Goal: Task Accomplishment & Management: Manage account settings

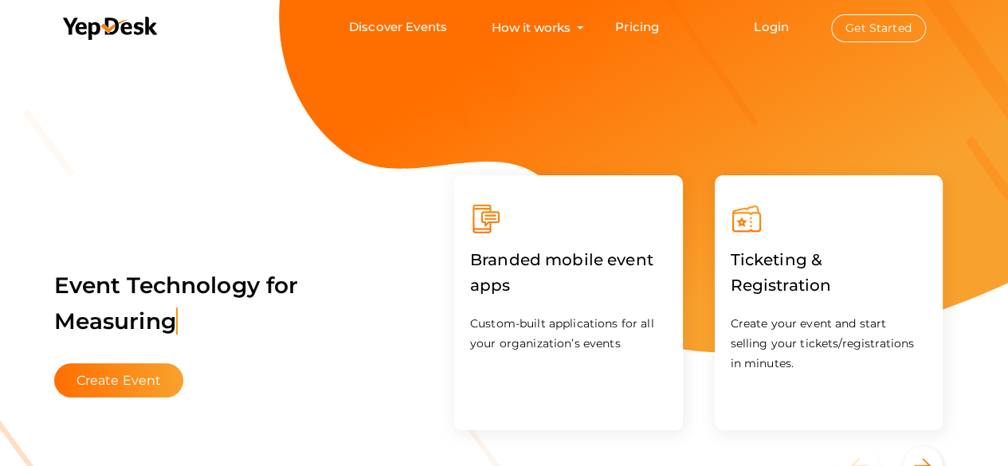
click at [770, 18] on li "Login Get Started Branded mobile event apps YepDesk Meet Powerful Registration …" at bounding box center [839, 27] width 235 height 53
click at [774, 26] on link "Login" at bounding box center [771, 26] width 35 height 15
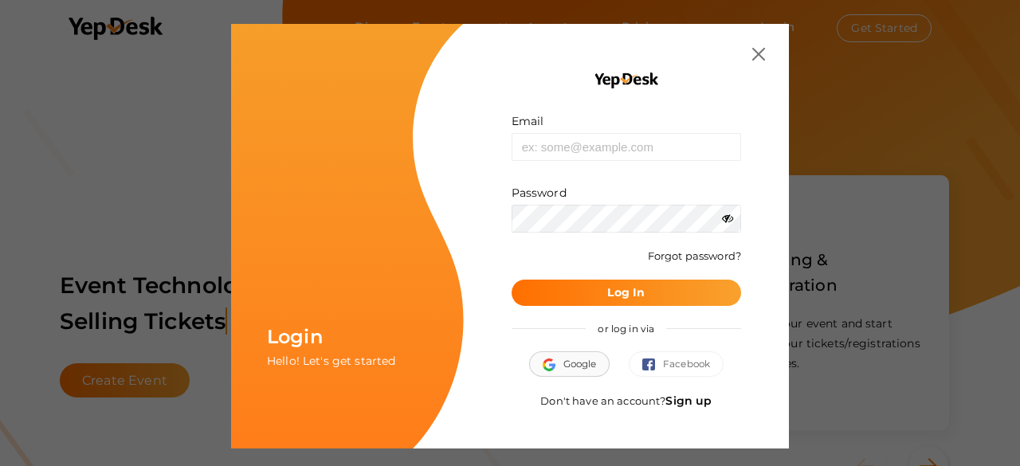
click at [587, 357] on span "Google" at bounding box center [570, 364] width 54 height 16
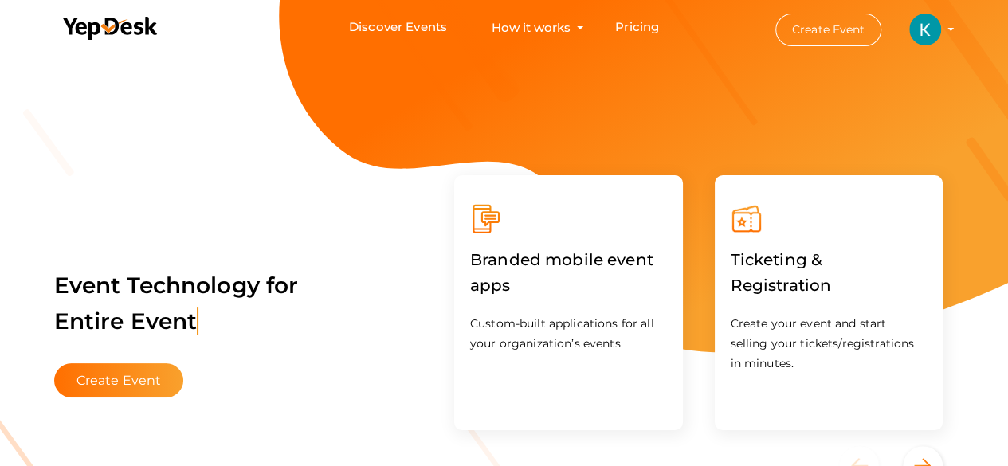
click at [928, 24] on img at bounding box center [925, 30] width 32 height 32
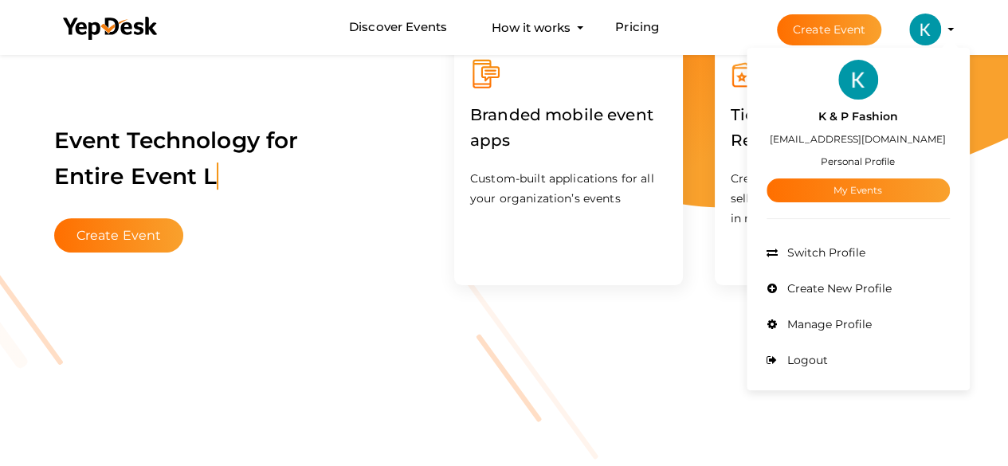
scroll to position [132, 0]
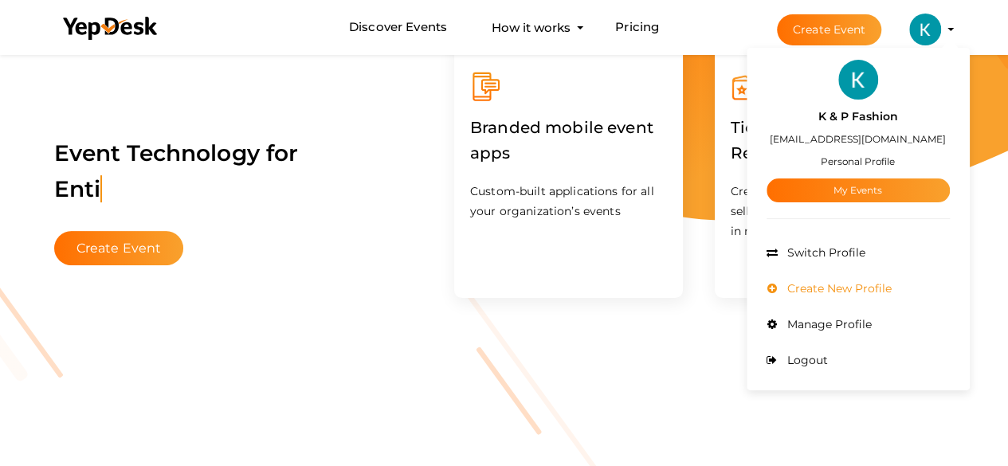
click at [831, 289] on span "Create New Profile" at bounding box center [838, 288] width 108 height 14
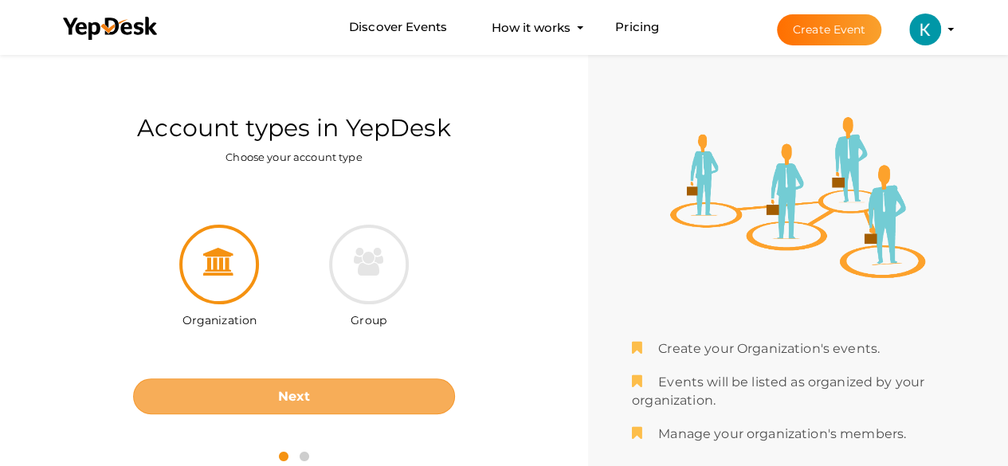
click at [289, 410] on button "Next" at bounding box center [294, 397] width 322 height 36
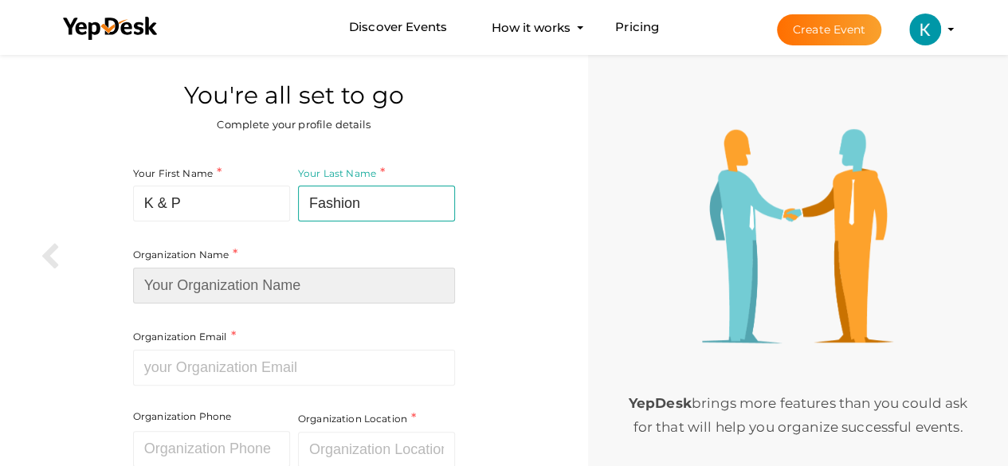
drag, startPoint x: 192, startPoint y: 285, endPoint x: 311, endPoint y: 285, distance: 118.8
click at [193, 285] on input at bounding box center [294, 286] width 322 height 36
click at [162, 283] on input at bounding box center [294, 286] width 322 height 36
paste input "K & P Fashion"
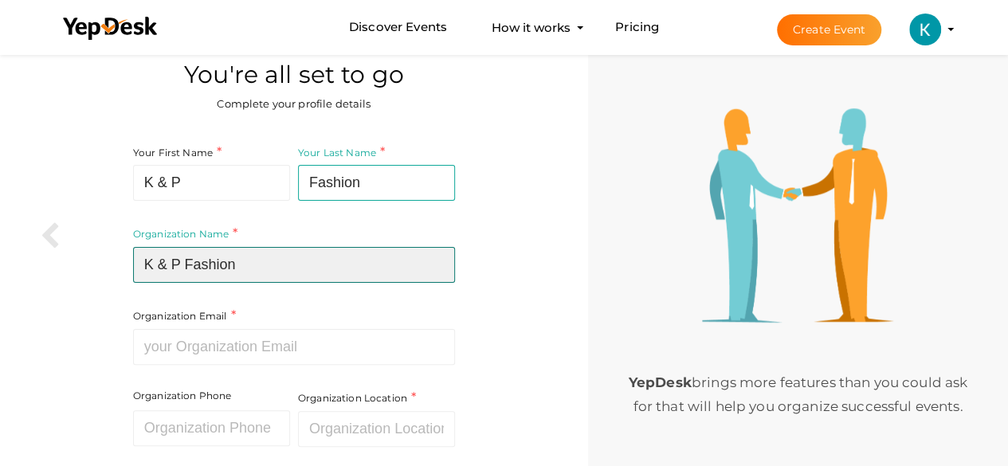
scroll to position [53, 0]
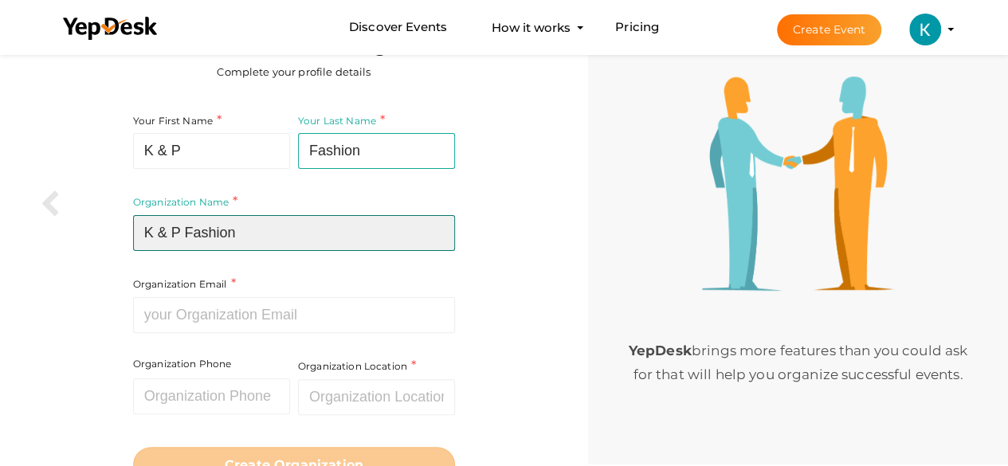
type input "K & P Fashion"
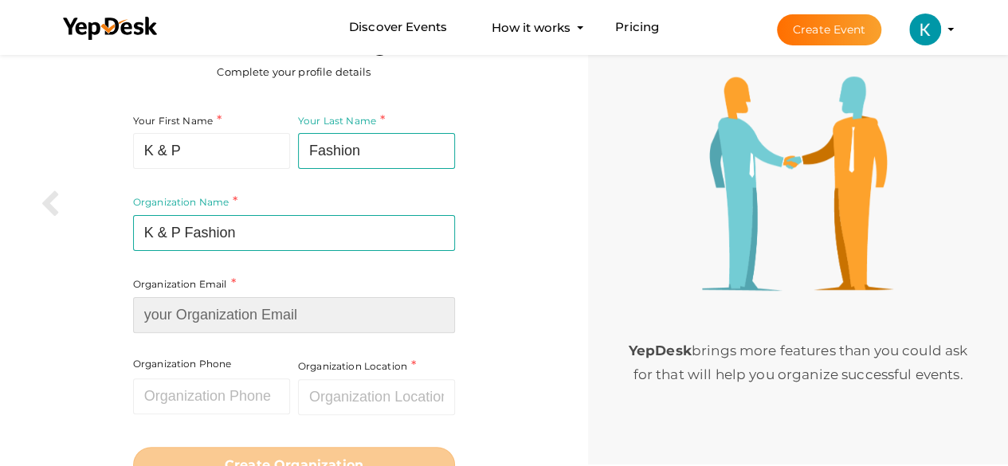
click at [289, 317] on input at bounding box center [294, 315] width 322 height 36
click at [197, 304] on input at bounding box center [294, 315] width 322 height 36
type input "v"
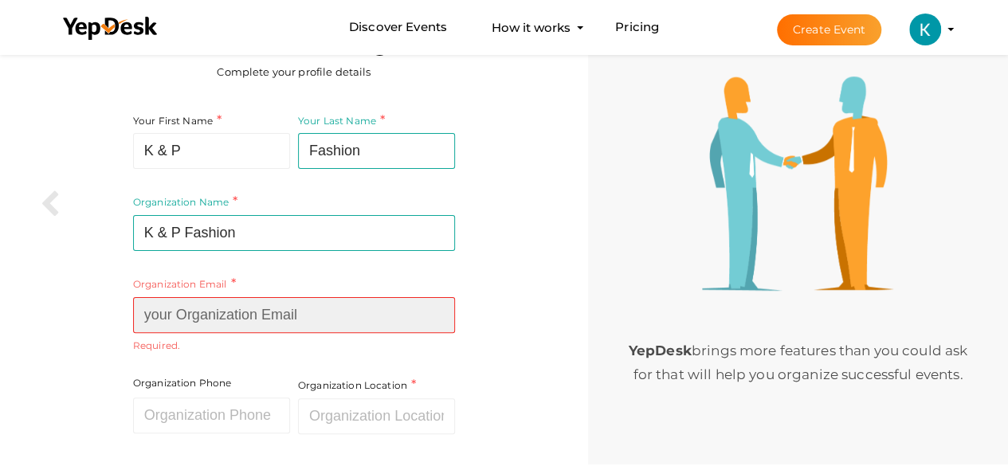
paste input "kandpfashionsofficial@gmail.com"
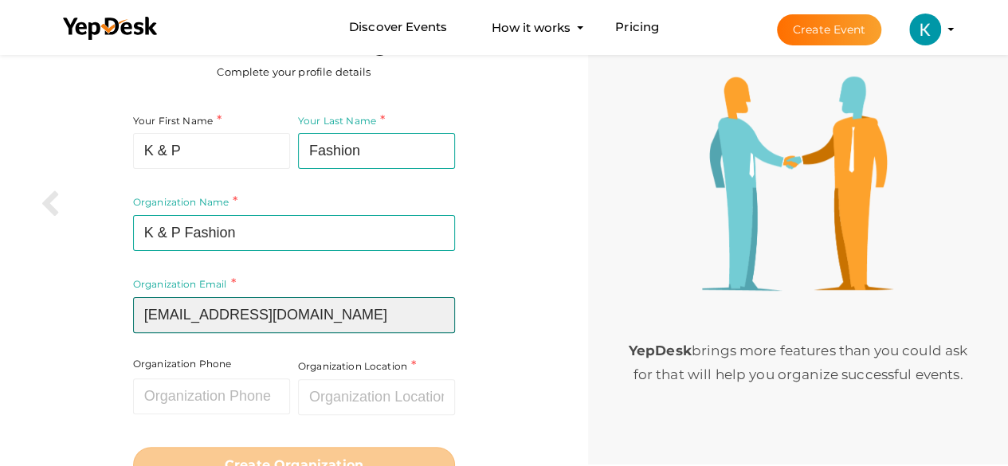
click at [370, 300] on input "kandpfashionsofficial@gmail.com" at bounding box center [294, 315] width 322 height 36
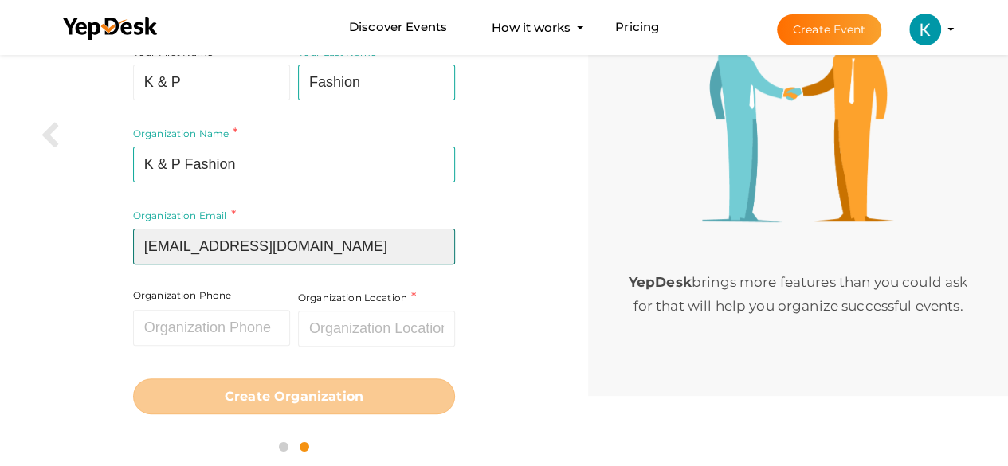
scroll to position [124, 0]
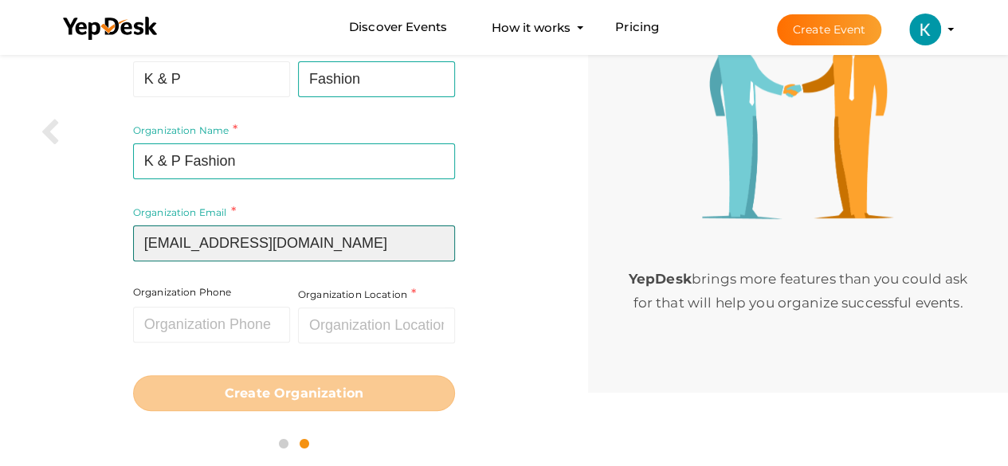
type input "kandpfashionsofficial@gmail.com"
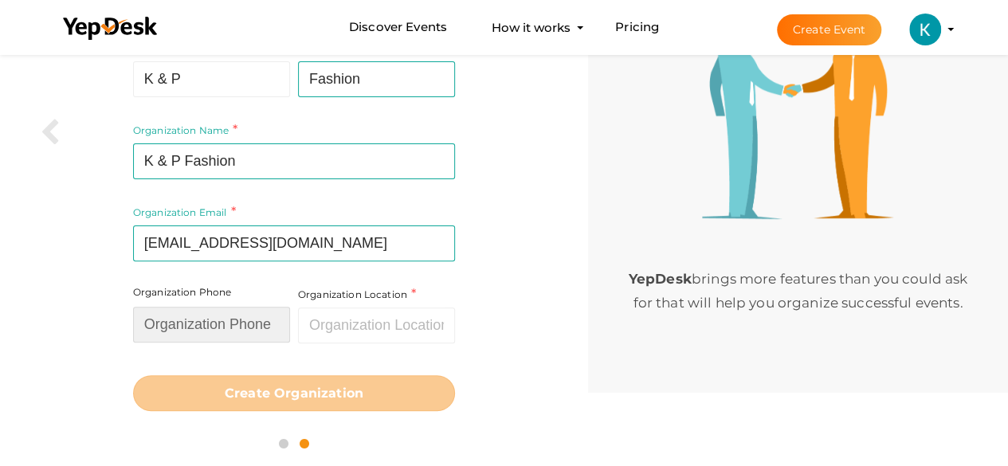
click at [180, 328] on input "text" at bounding box center [211, 325] width 157 height 36
drag, startPoint x: 201, startPoint y: 329, endPoint x: 209, endPoint y: 332, distance: 8.3
click at [202, 331] on input "text" at bounding box center [211, 325] width 157 height 36
paste input "+91 8383812204"
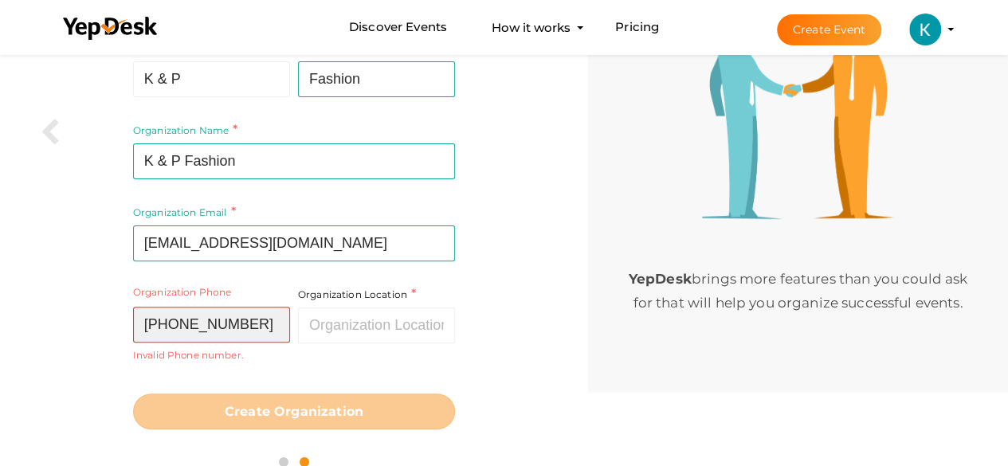
drag, startPoint x: 175, startPoint y: 324, endPoint x: 112, endPoint y: 312, distance: 64.2
click at [115, 314] on div "Your First Name K & P Required. Must contain letters only. Must be between 2 an…" at bounding box center [294, 234] width 564 height 409
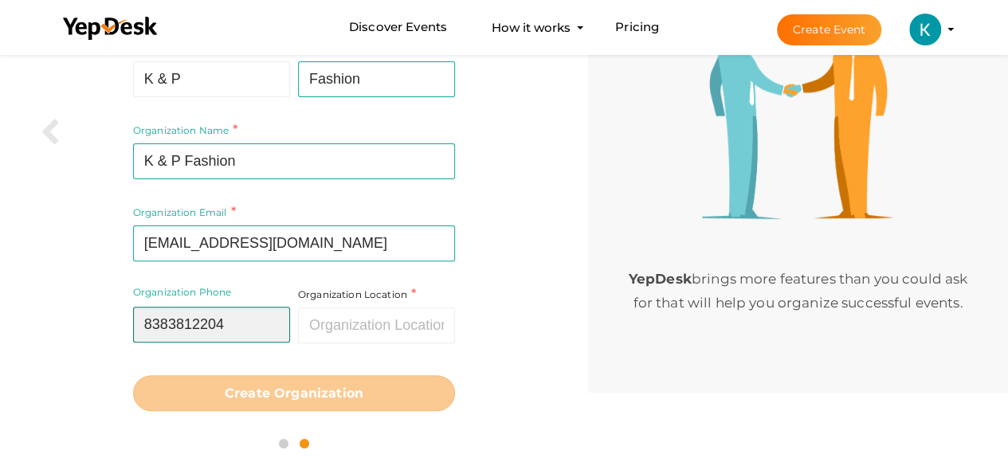
type input "8383812204"
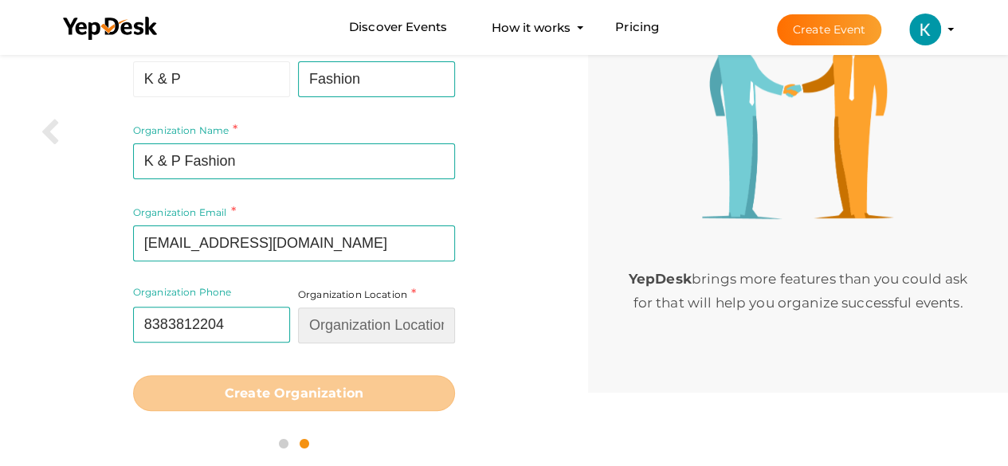
click at [370, 321] on input "text" at bounding box center [376, 326] width 157 height 36
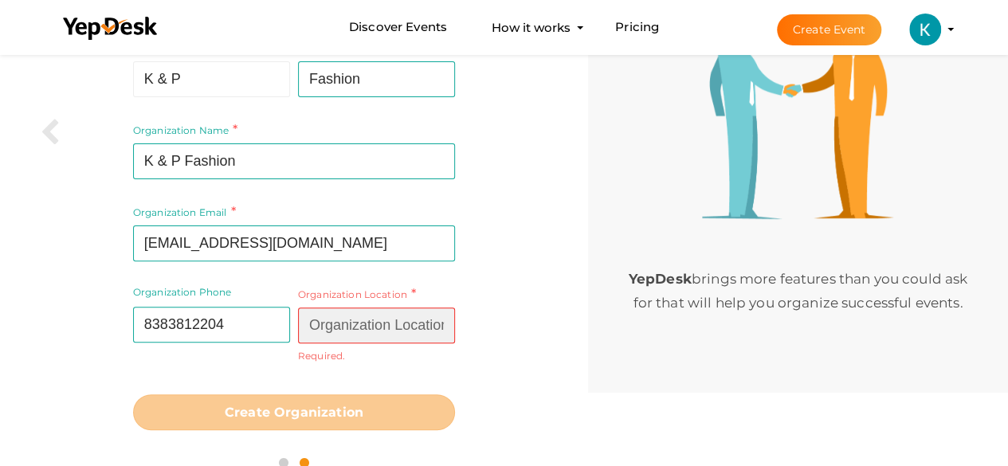
click at [385, 329] on input "text" at bounding box center [376, 326] width 157 height 36
paste input "Delhi"
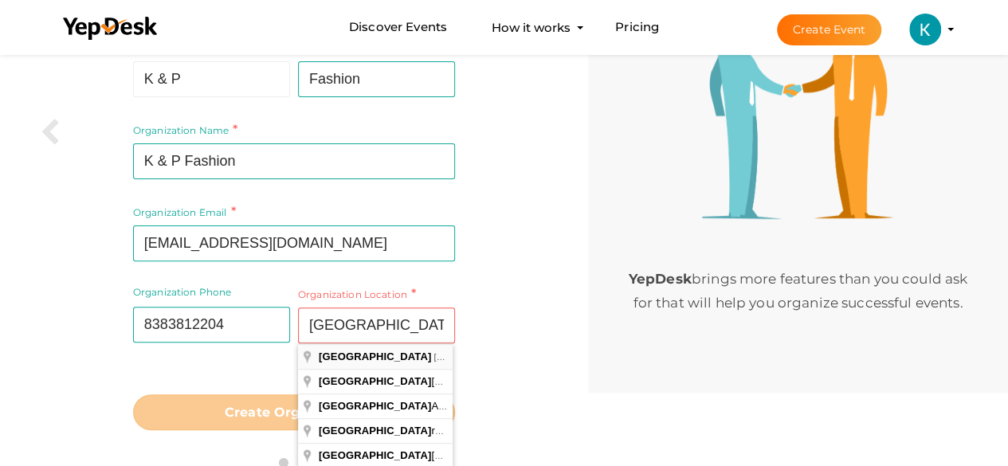
type input "Delhi, India"
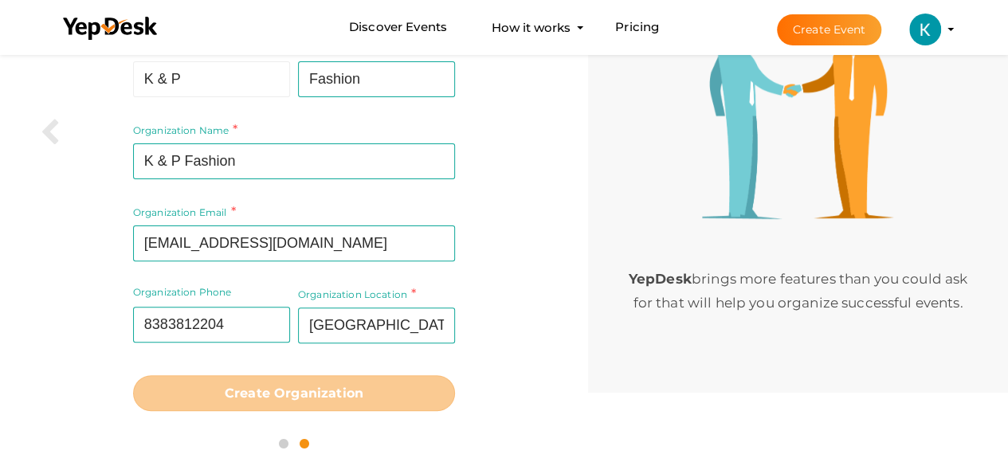
click at [327, 412] on div "Your First Name K & P Required. Must contain letters only. Must be between 2 an…" at bounding box center [294, 225] width 564 height 391
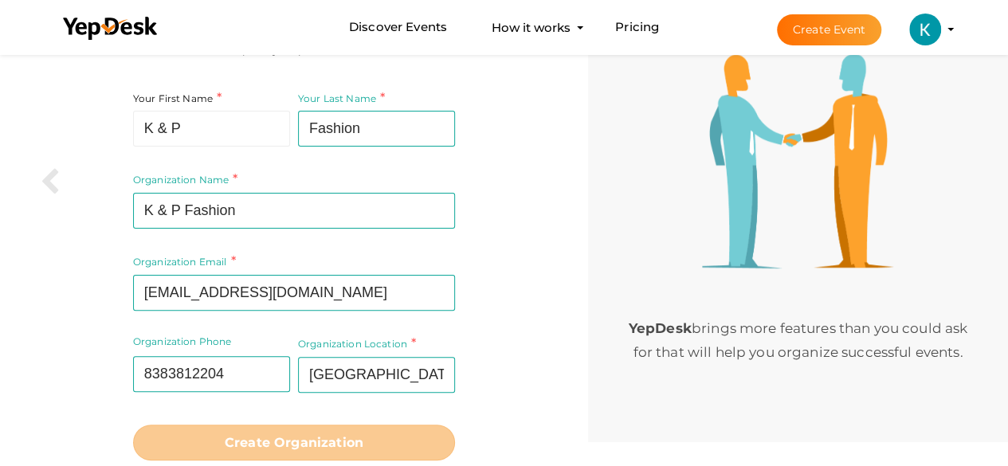
scroll to position [72, 0]
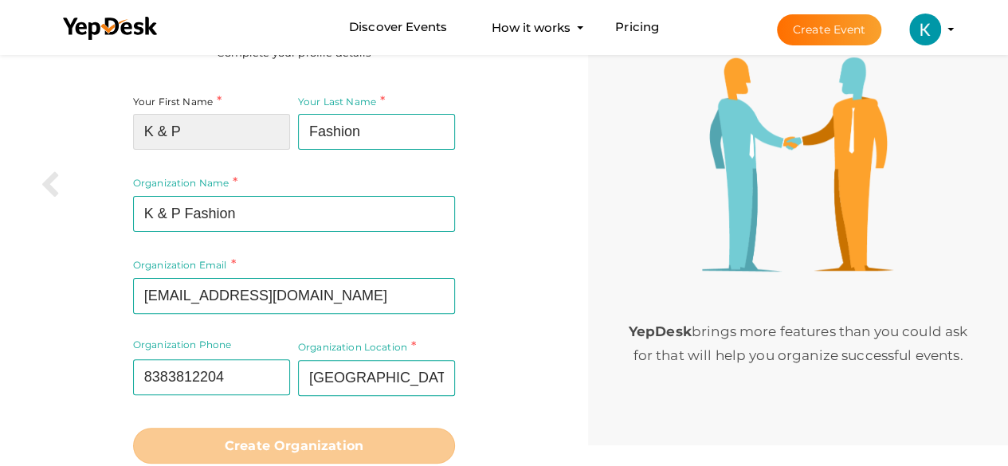
click at [249, 136] on input "K & P" at bounding box center [211, 132] width 157 height 36
click at [383, 152] on div "Your Last Name Fashion Required. Must contain letters only. Must be between 1 a…" at bounding box center [374, 133] width 161 height 82
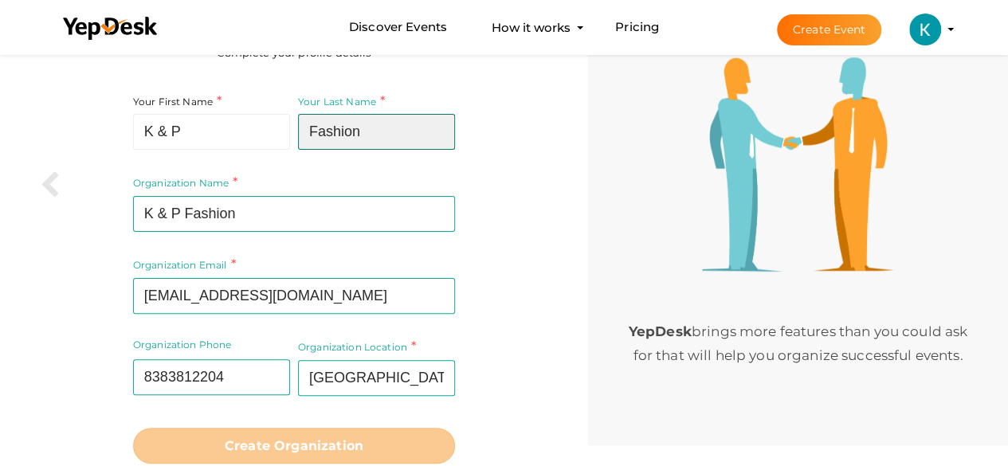
click at [385, 144] on input "Fashion" at bounding box center [376, 132] width 157 height 36
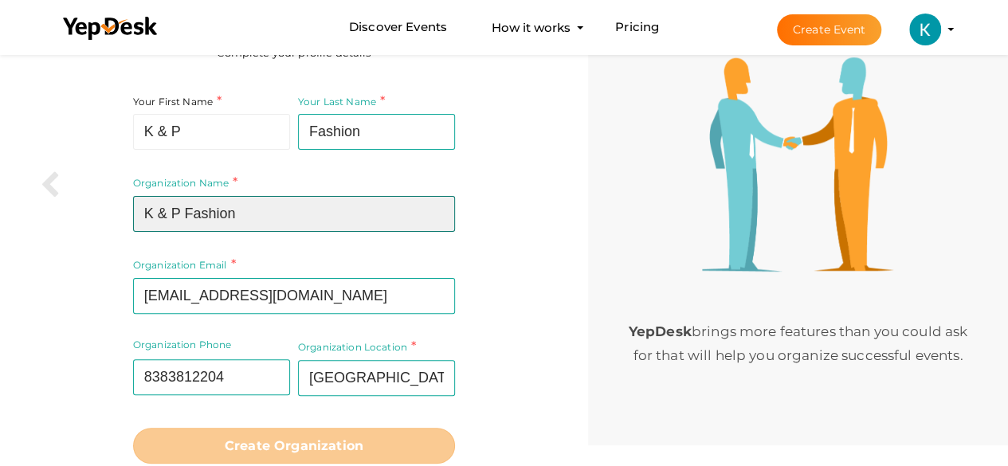
click at [346, 204] on input "K & P Fashion" at bounding box center [294, 214] width 322 height 36
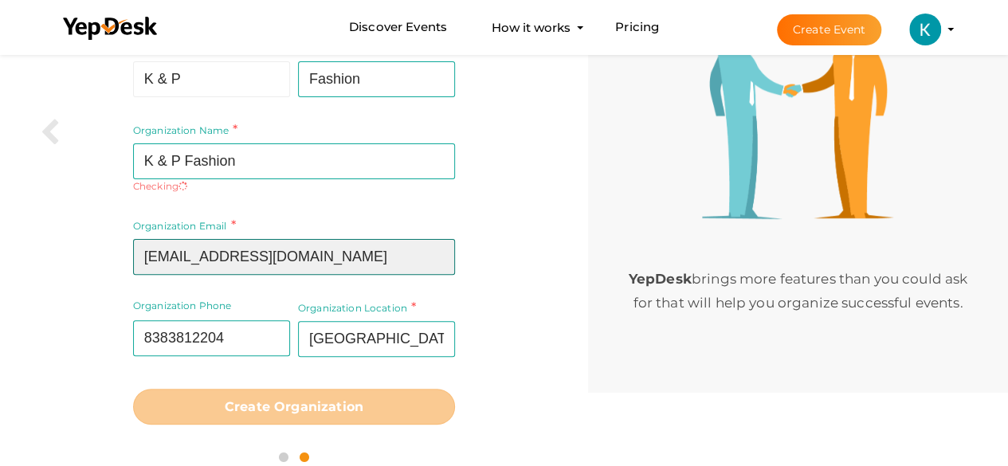
drag, startPoint x: 426, startPoint y: 238, endPoint x: 446, endPoint y: 251, distance: 23.4
click at [426, 239] on input "[EMAIL_ADDRESS][DOMAIN_NAME]" at bounding box center [294, 257] width 322 height 36
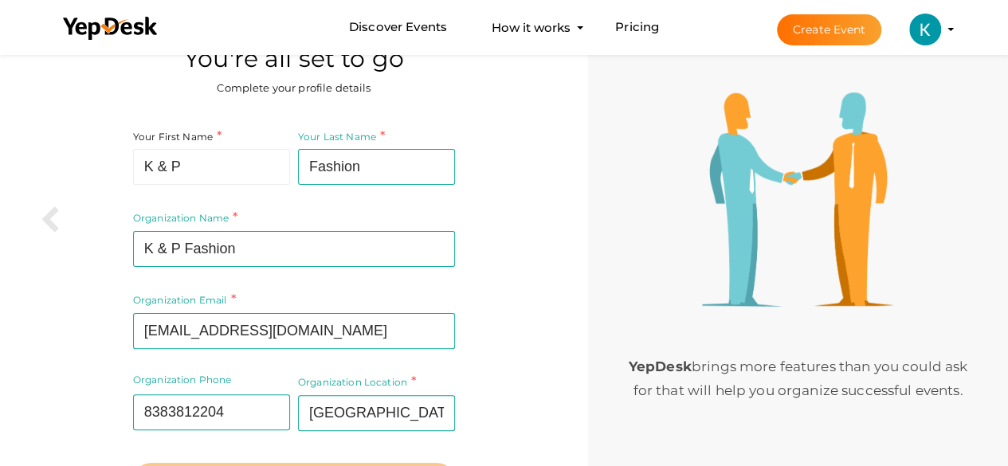
scroll to position [18, 0]
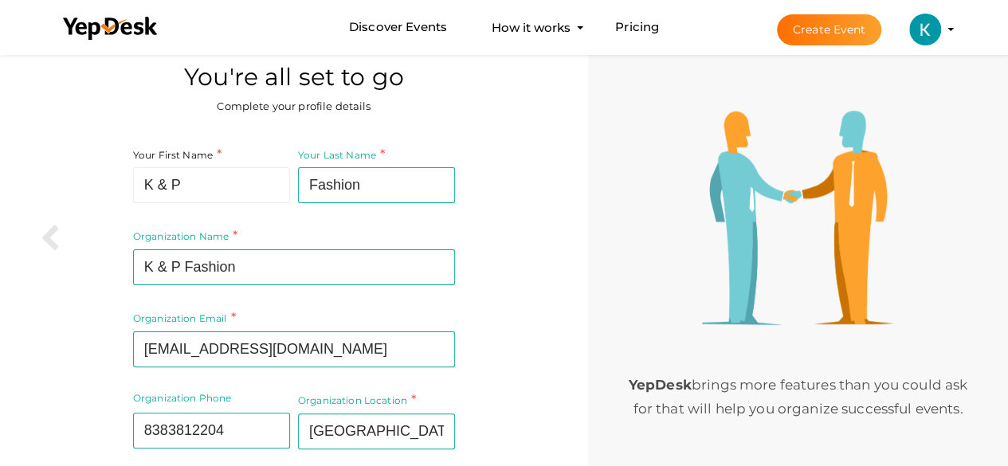
click at [626, 165] on div "YepDesk brings more features than you could ask for that will help you organize…" at bounding box center [798, 266] width 420 height 466
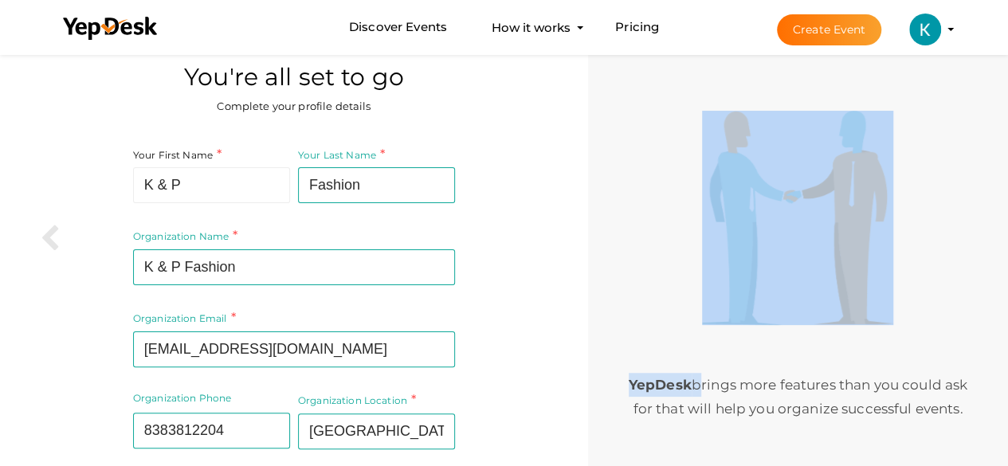
click at [626, 165] on div "YepDesk brings more features than you could ask for that will help you organize…" at bounding box center [798, 266] width 420 height 466
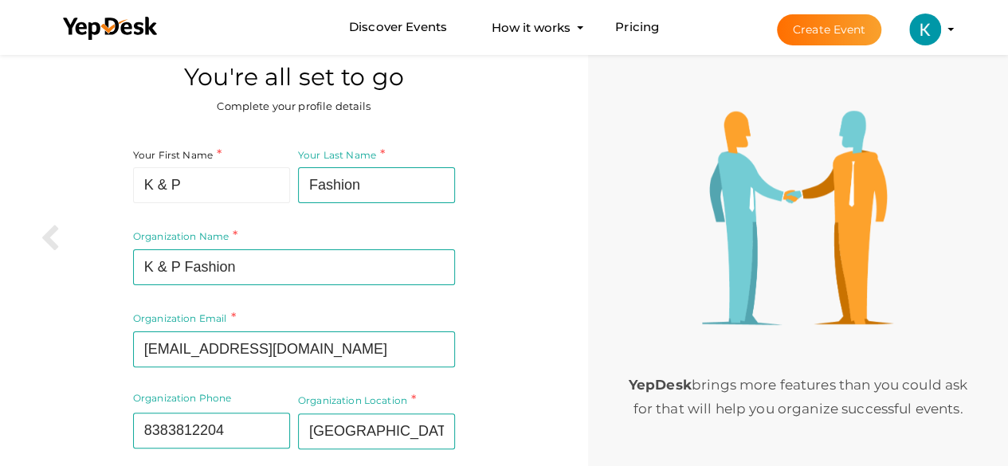
click at [577, 167] on div "You're all set to go Complete your profile details Your First Name K & P Requir…" at bounding box center [294, 303] width 588 height 541
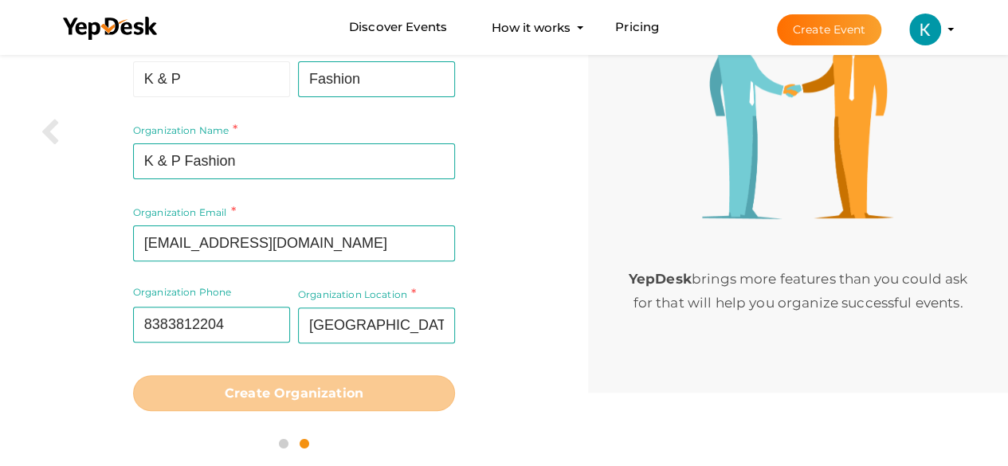
scroll to position [0, 0]
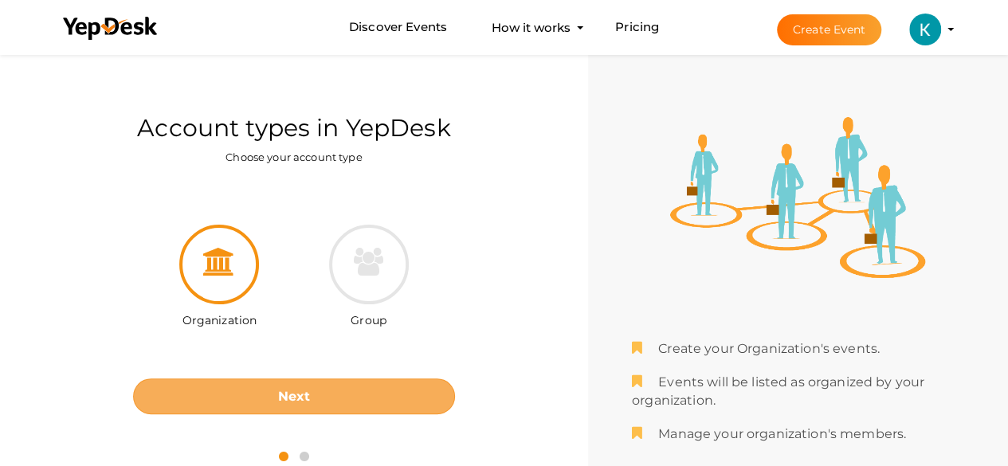
click at [349, 390] on button "Next" at bounding box center [294, 397] width 322 height 36
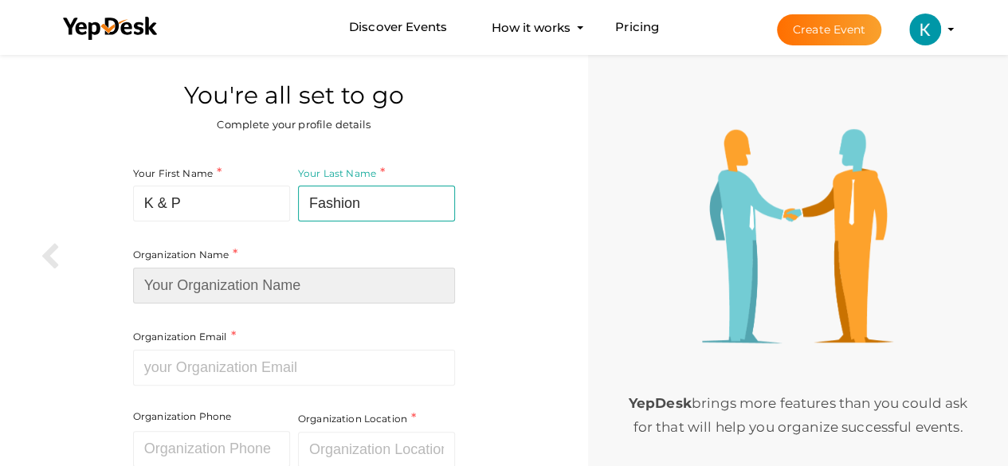
click at [247, 291] on input at bounding box center [294, 286] width 322 height 36
click at [259, 285] on input at bounding box center [294, 286] width 322 height 36
paste input "K & P Fashion"
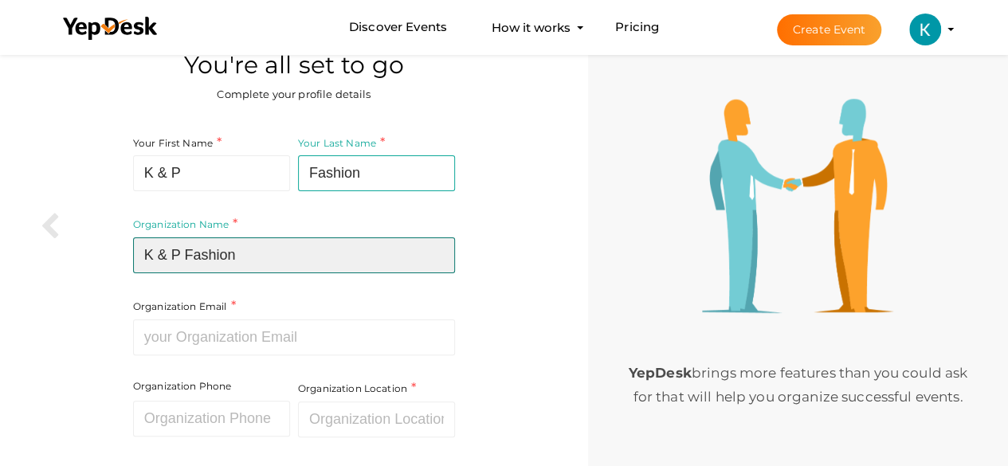
scroll to position [80, 0]
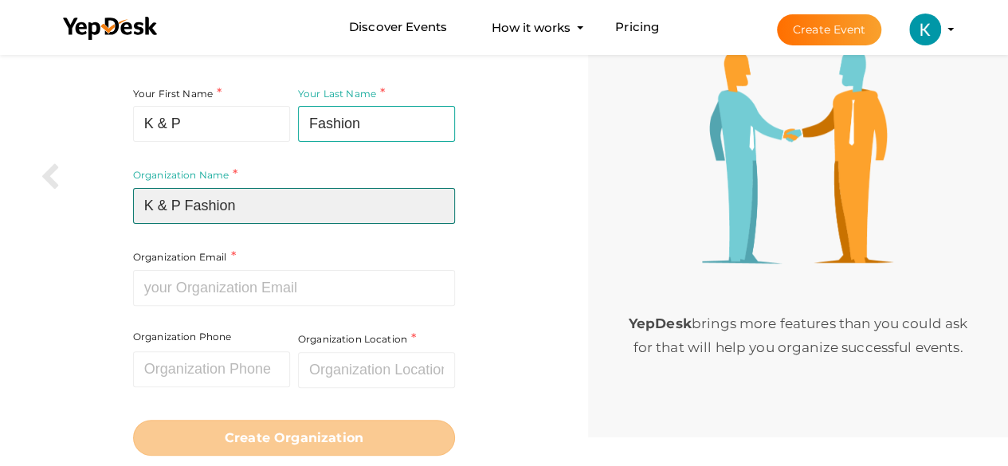
type input "K & P Fashion"
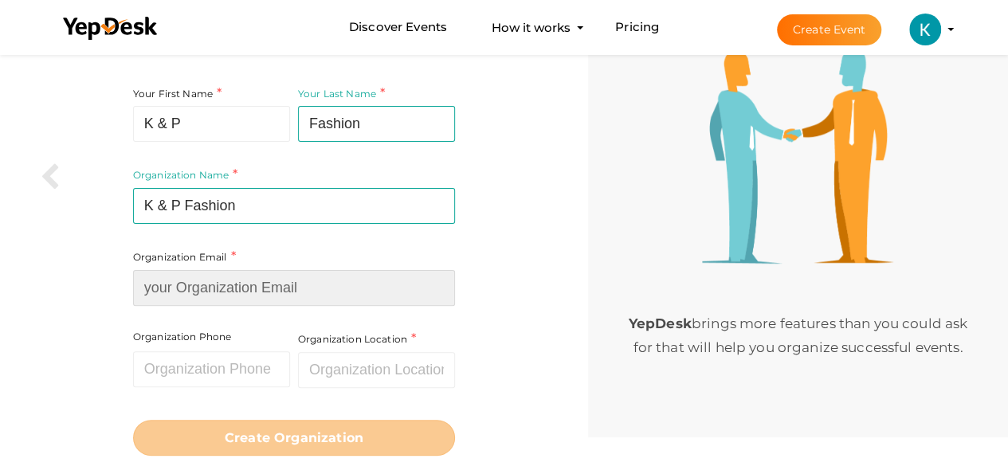
click at [268, 283] on div "Organization Email Required. Invalid email." at bounding box center [294, 277] width 322 height 58
click at [204, 289] on input at bounding box center [294, 288] width 322 height 36
paste input "kandpfashionsofficial@gmail.com"
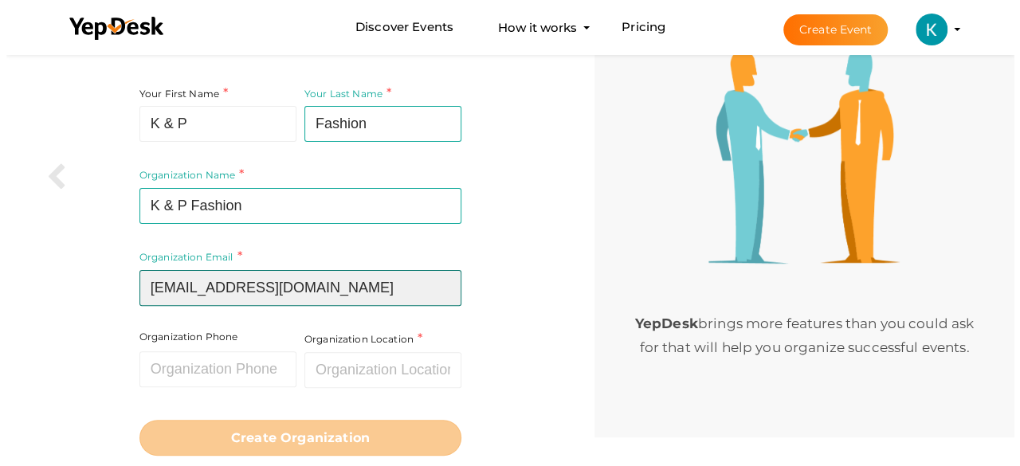
scroll to position [124, 0]
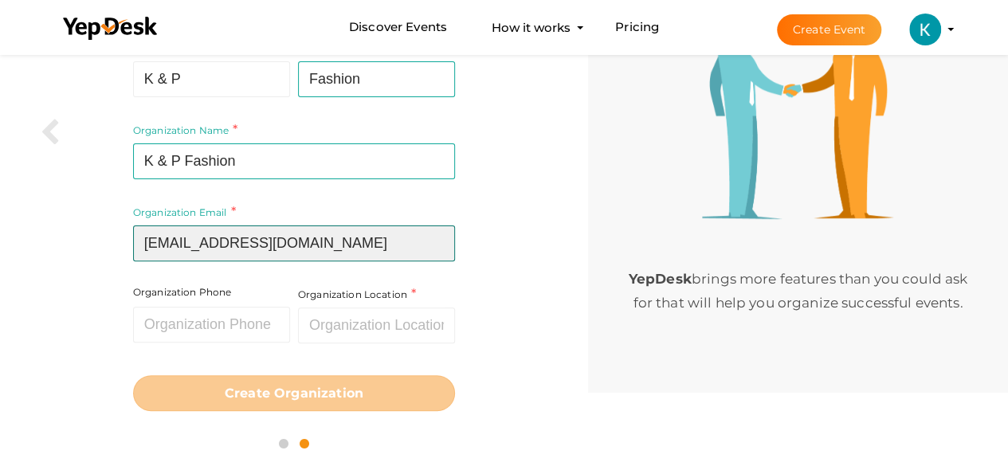
type input "kandpfashionsofficial@gmail.com"
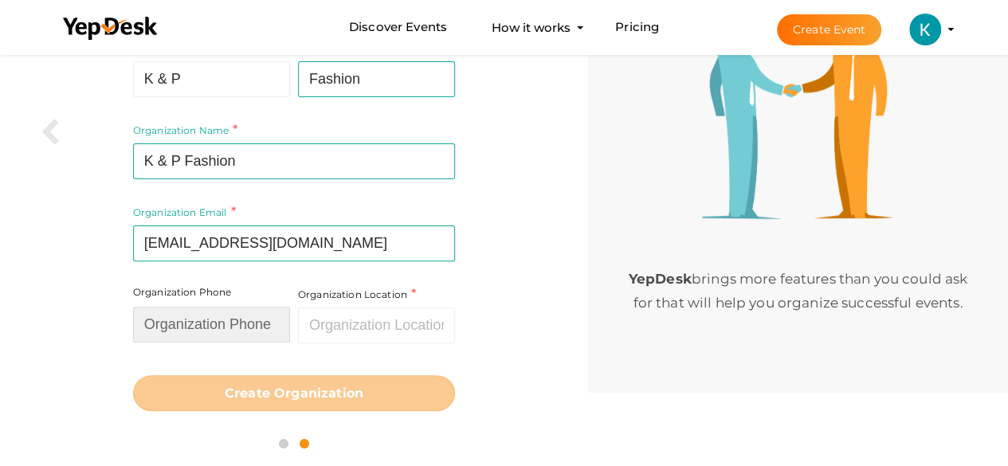
click at [236, 327] on input "text" at bounding box center [211, 325] width 157 height 36
click at [243, 318] on input "text" at bounding box center [211, 325] width 157 height 36
paste input "8383812204"
type input "8383812204"
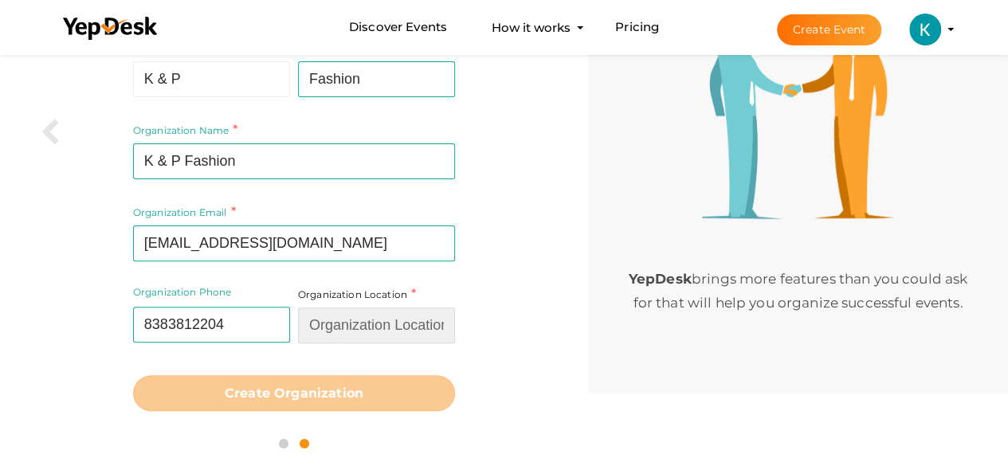
drag, startPoint x: 354, startPoint y: 326, endPoint x: 380, endPoint y: 337, distance: 28.6
click at [353, 328] on input "text" at bounding box center [376, 326] width 157 height 36
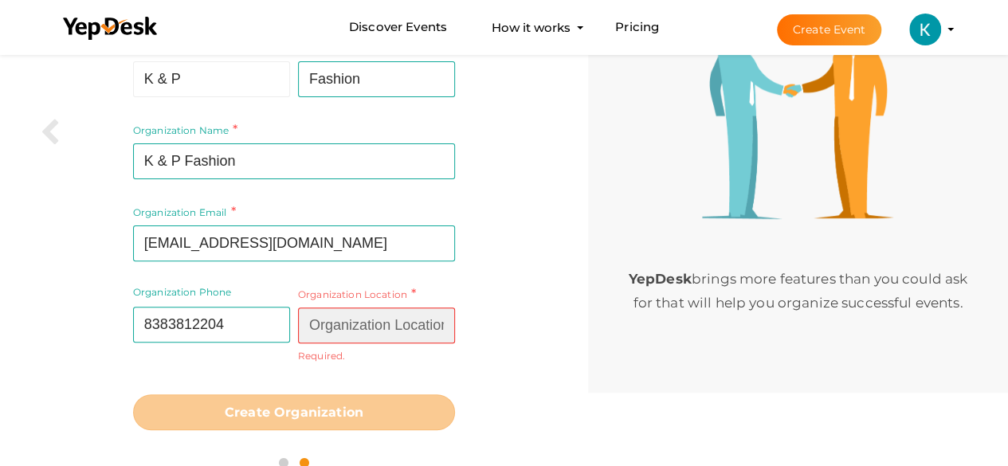
click at [390, 323] on input "text" at bounding box center [376, 326] width 157 height 36
paste input "[GEOGRAPHIC_DATA]"
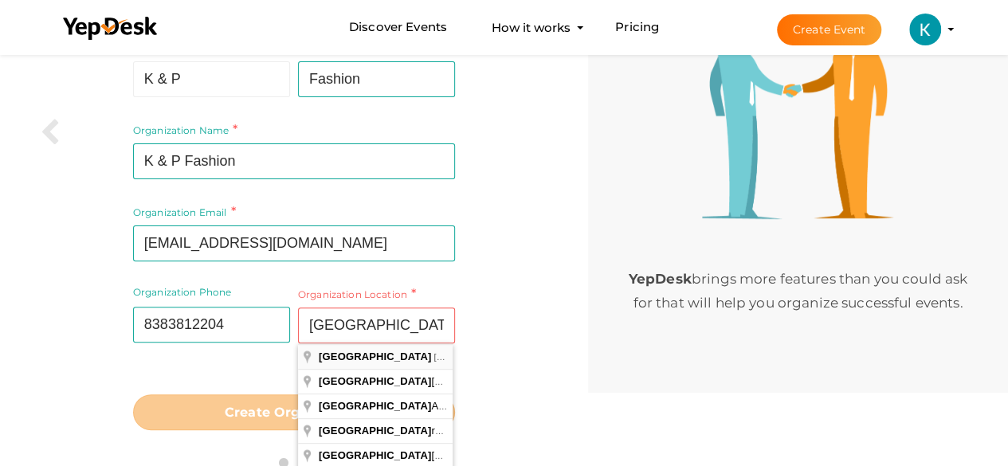
type input "[GEOGRAPHIC_DATA], [GEOGRAPHIC_DATA]"
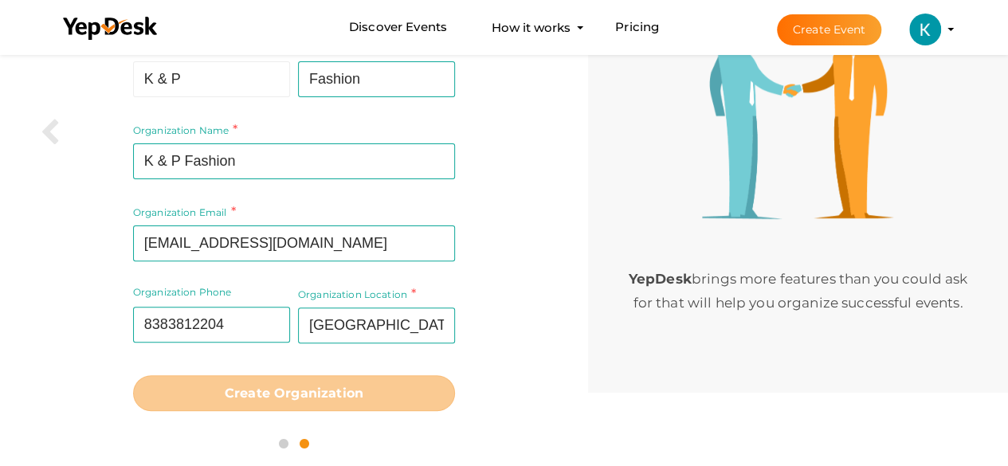
click at [952, 18] on li "Create Event K & P Fashion kandpfashion1@gmail.com Personal Profile My Events A…" at bounding box center [851, 29] width 213 height 57
click at [949, 22] on li "Create Event K & P Fashion kandpfashion1@gmail.com Personal Profile My Events A…" at bounding box center [851, 29] width 213 height 57
click at [947, 27] on li "Create Event K & P Fashion kandpfashion1@gmail.com Personal Profile My Events A…" at bounding box center [851, 29] width 213 height 57
click at [925, 17] on img at bounding box center [925, 30] width 32 height 32
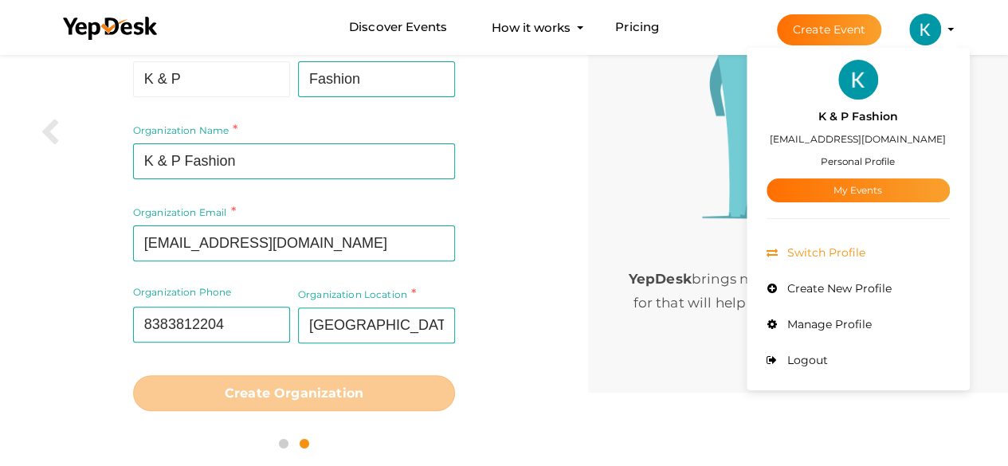
click at [851, 262] on li "Switch Profile" at bounding box center [858, 253] width 183 height 36
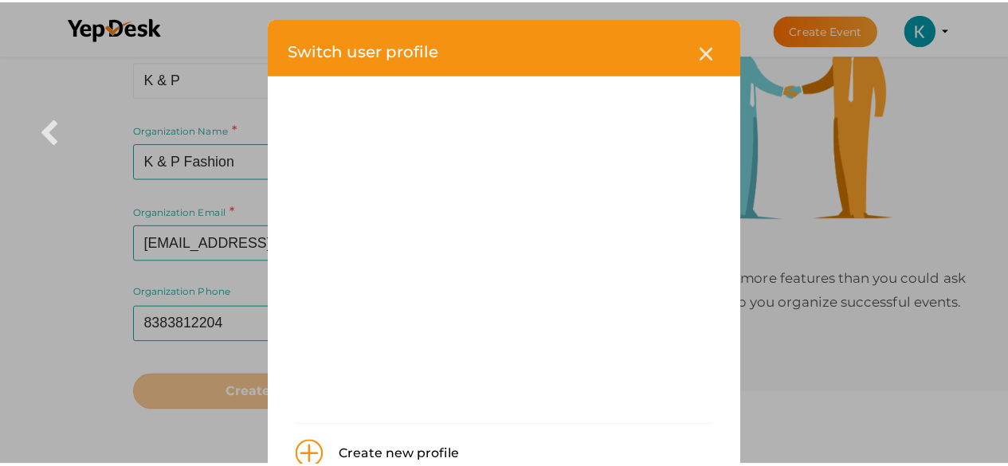
scroll to position [0, 0]
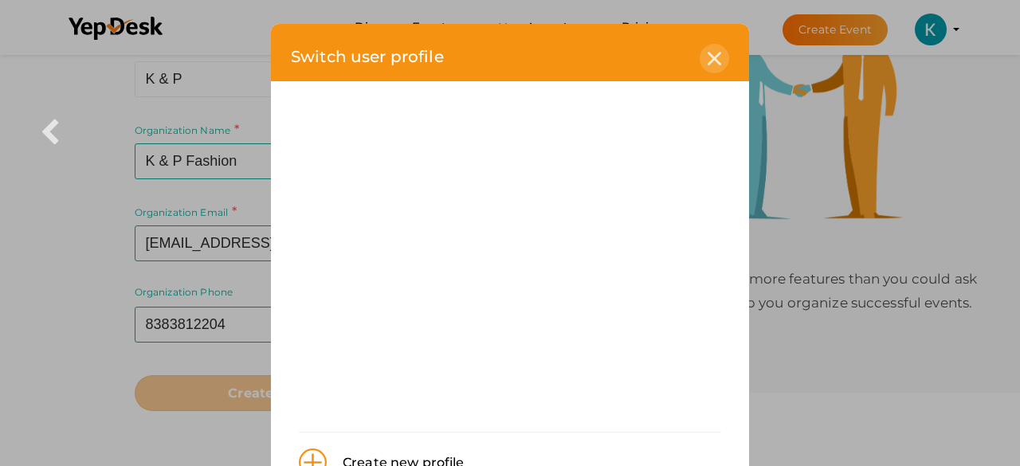
click at [708, 63] on icon at bounding box center [715, 59] width 14 height 14
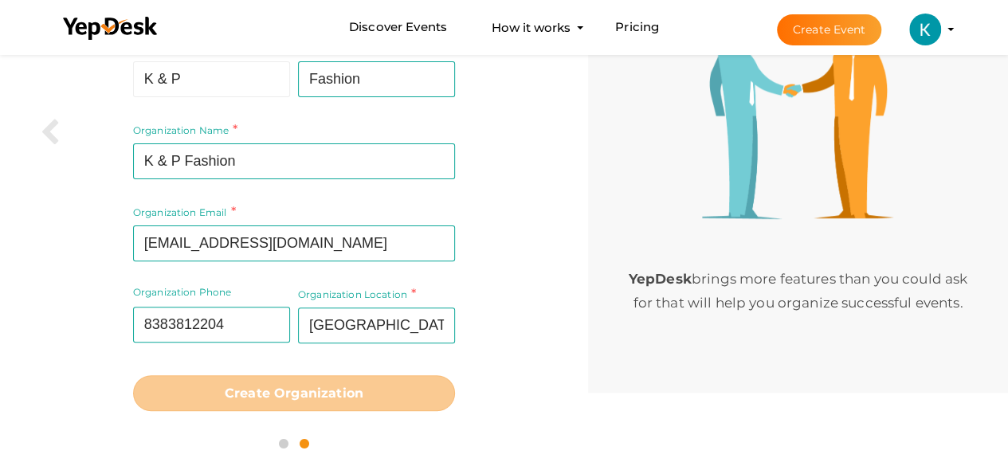
click at [942, 27] on button "K & P Fashion [EMAIL_ADDRESS][DOMAIN_NAME] Personal Profile My Events Admin Swi…" at bounding box center [925, 29] width 41 height 33
click at [949, 26] on li "Create Event K & P Fashion [EMAIL_ADDRESS][DOMAIN_NAME] Personal Profile My Eve…" at bounding box center [851, 29] width 213 height 57
click at [933, 23] on img at bounding box center [925, 30] width 32 height 32
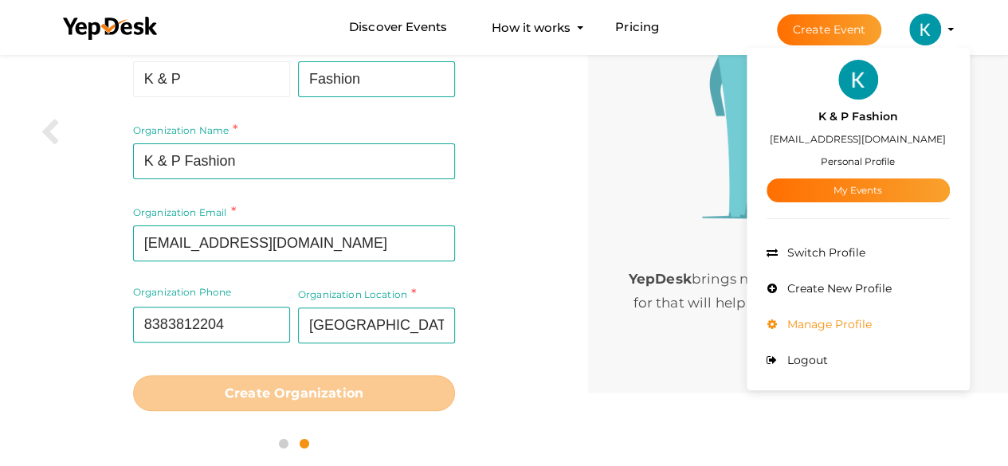
click at [834, 320] on span "Manage Profile" at bounding box center [828, 324] width 88 height 14
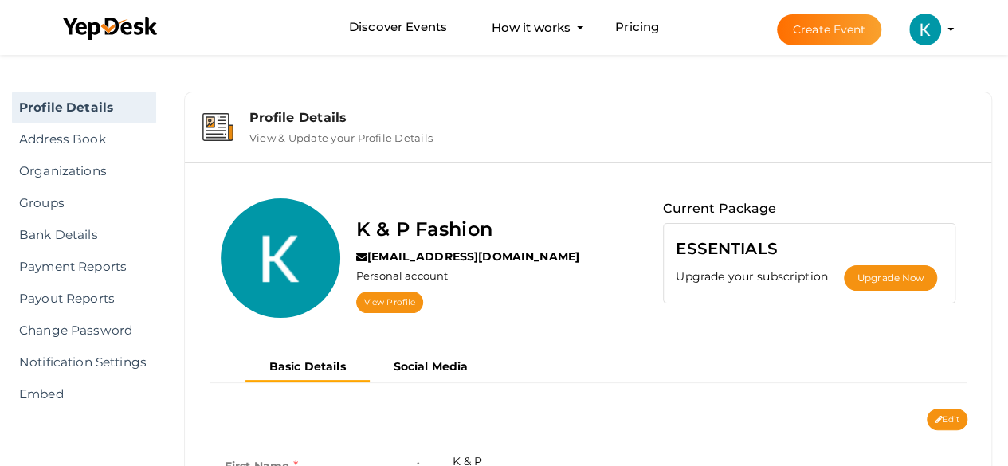
click at [944, 31] on button "K & P Fashion [EMAIL_ADDRESS][DOMAIN_NAME] Personal Profile My Events Admin Swi…" at bounding box center [925, 29] width 41 height 33
click at [948, 25] on li "Create Event K & P Fashion [EMAIL_ADDRESS][DOMAIN_NAME] Personal Profile My Eve…" at bounding box center [851, 29] width 213 height 57
click at [952, 31] on li "Create Event K & P Fashion [EMAIL_ADDRESS][DOMAIN_NAME] Personal Profile My Eve…" at bounding box center [851, 29] width 213 height 57
click at [925, 31] on img at bounding box center [925, 30] width 32 height 32
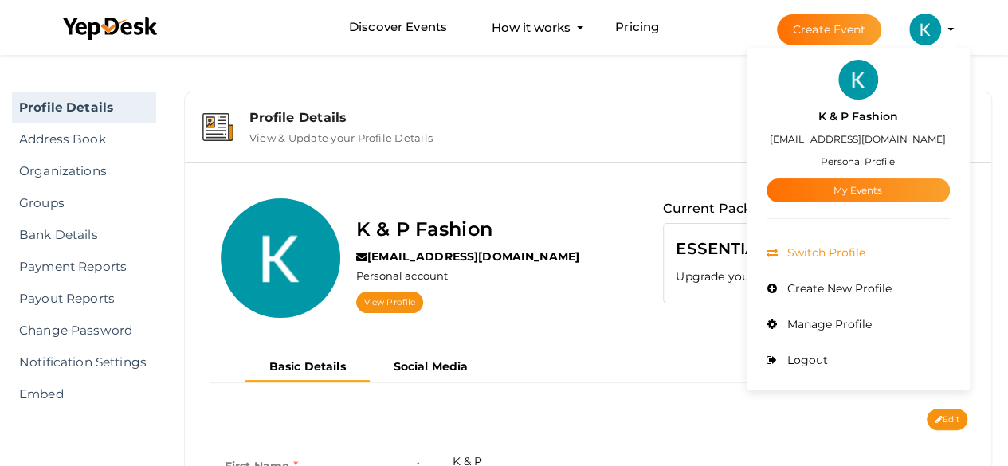
click at [811, 255] on span "Switch Profile" at bounding box center [825, 252] width 82 height 14
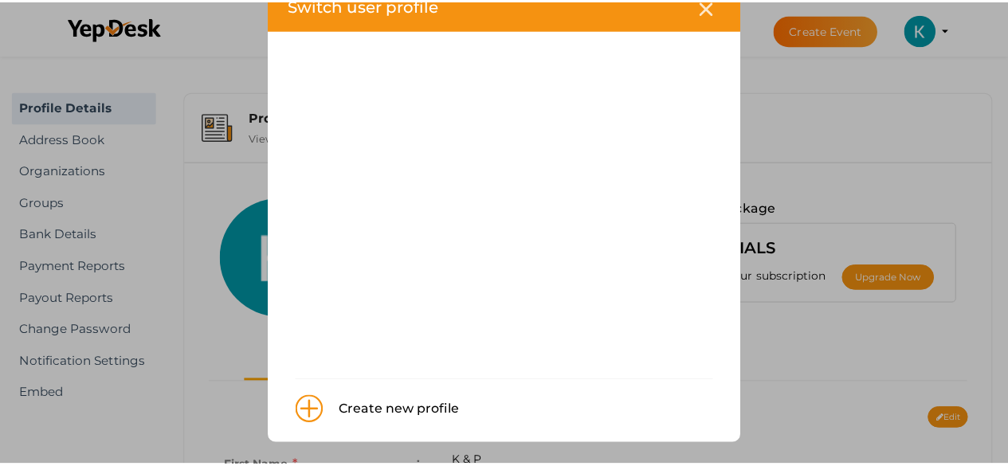
scroll to position [53, 0]
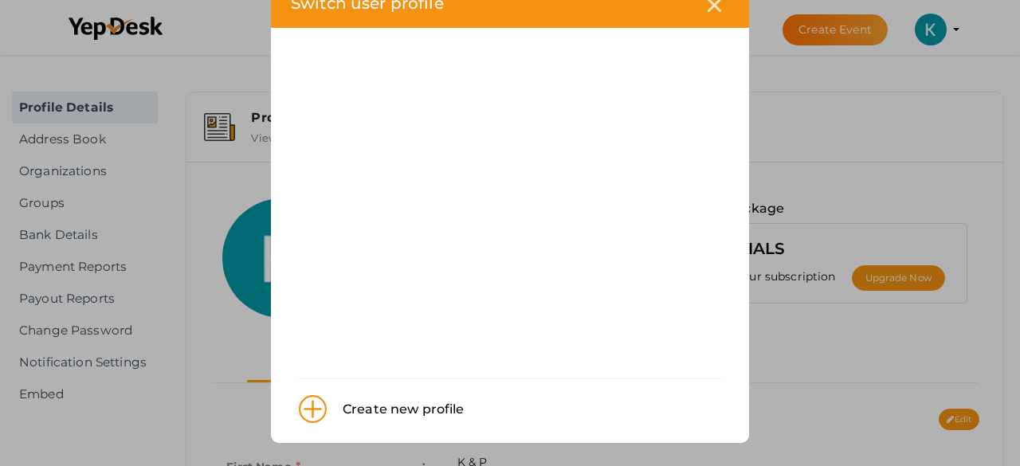
click at [407, 414] on div "Create new profile" at bounding box center [396, 409] width 138 height 21
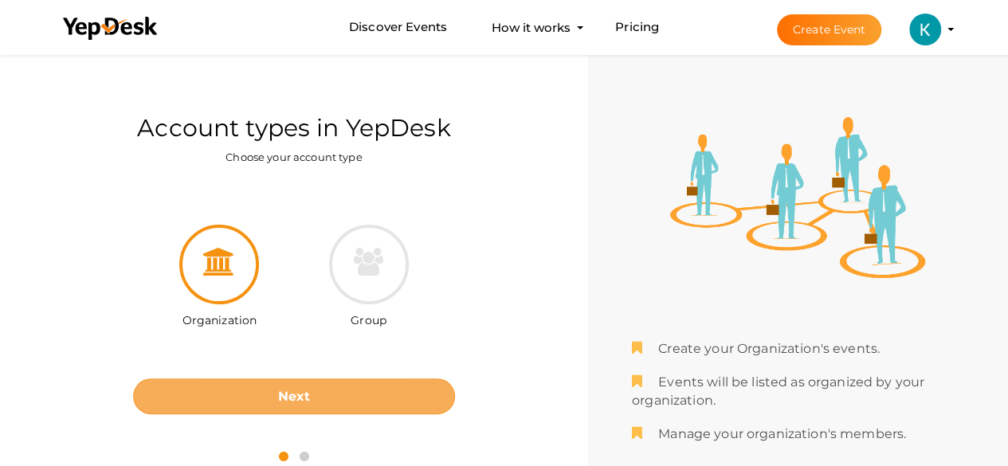
click at [273, 385] on button "Next" at bounding box center [294, 397] width 322 height 36
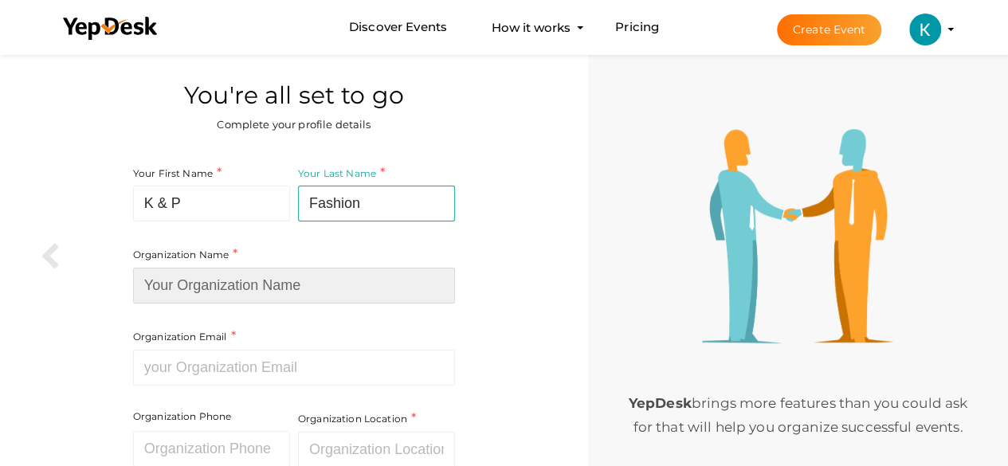
click at [289, 291] on input at bounding box center [294, 286] width 322 height 36
type input "K & P Fashion"
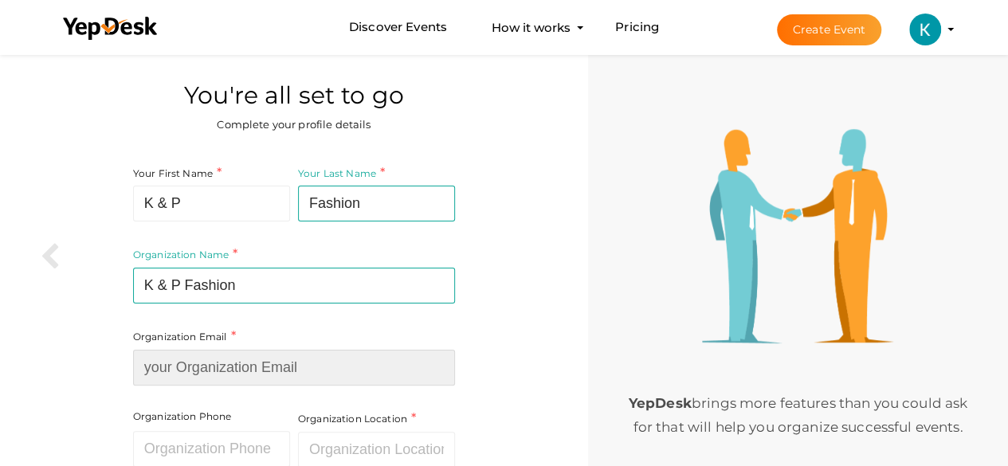
drag, startPoint x: 206, startPoint y: 359, endPoint x: 220, endPoint y: 365, distance: 15.4
click at [206, 361] on div "Organization Email Required. Invalid email." at bounding box center [294, 357] width 322 height 58
type input "[EMAIL_ADDRESS][DOMAIN_NAME]"
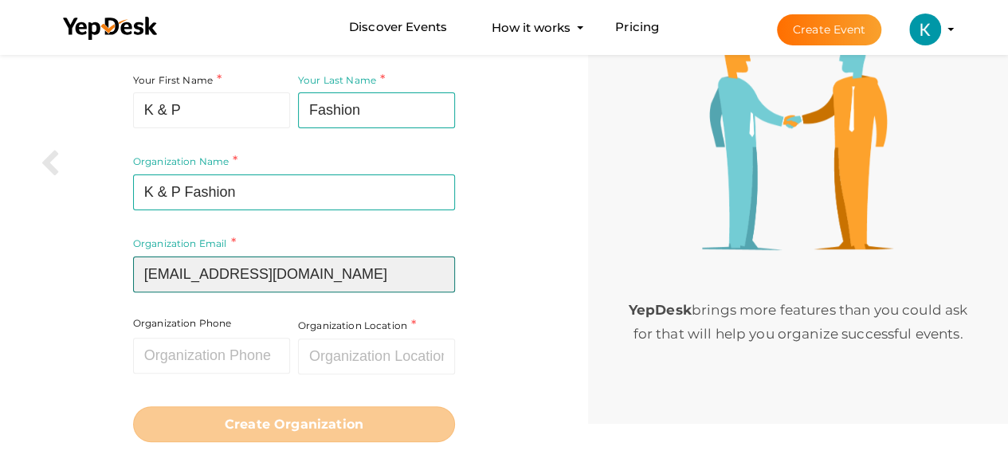
scroll to position [124, 0]
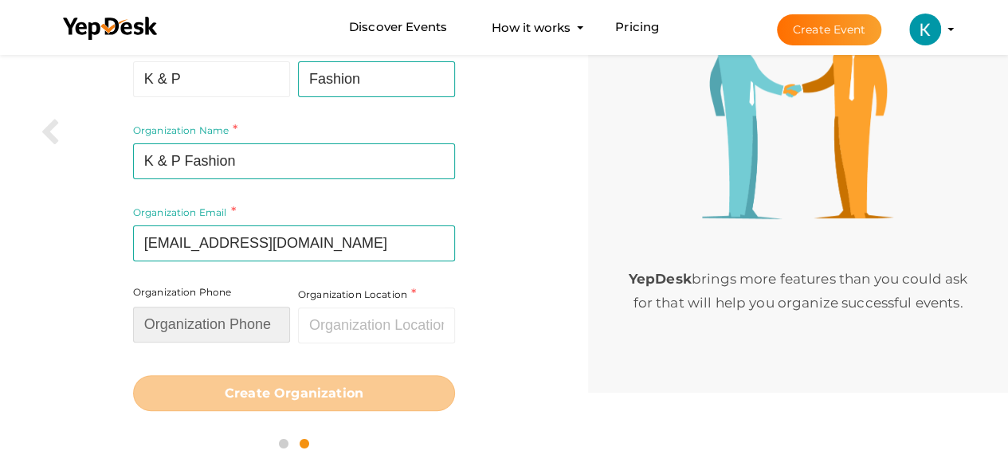
click at [244, 325] on input "text" at bounding box center [211, 325] width 157 height 36
type input "8383812204"
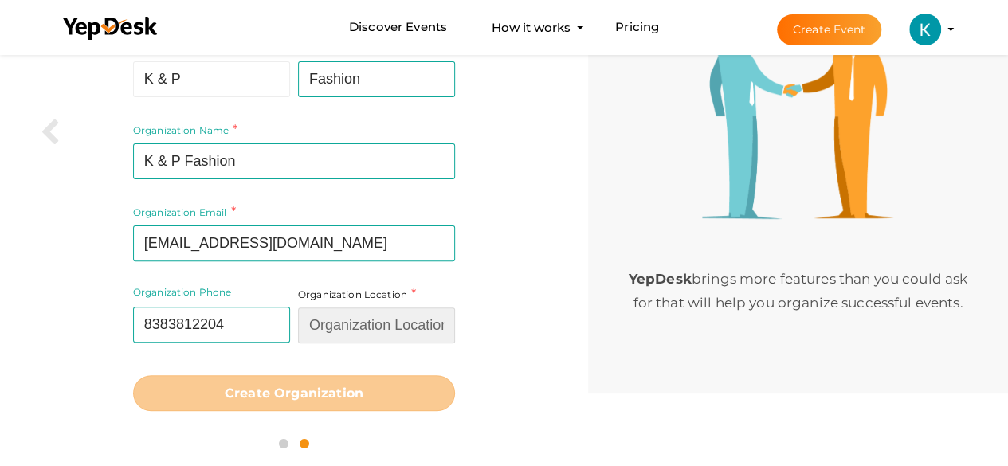
click at [324, 332] on input "text" at bounding box center [376, 326] width 157 height 36
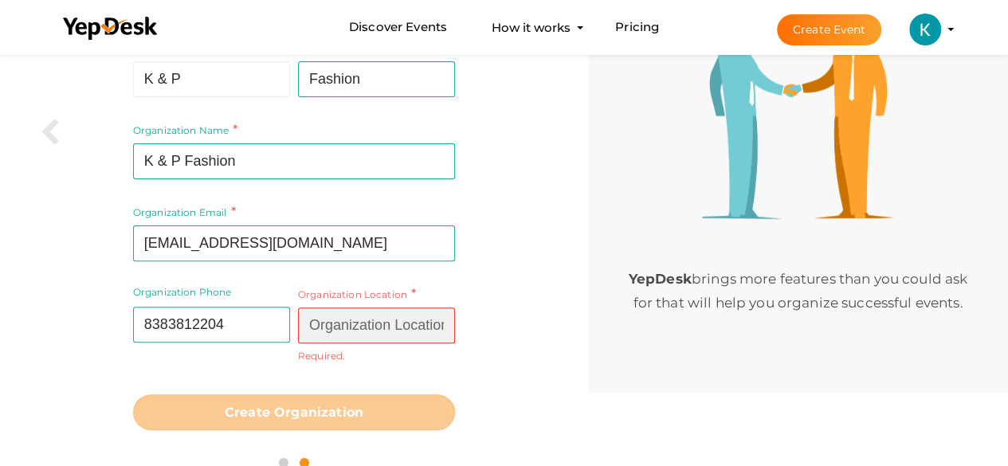
click at [359, 333] on input "text" at bounding box center [376, 326] width 157 height 36
paste input "Delhi"
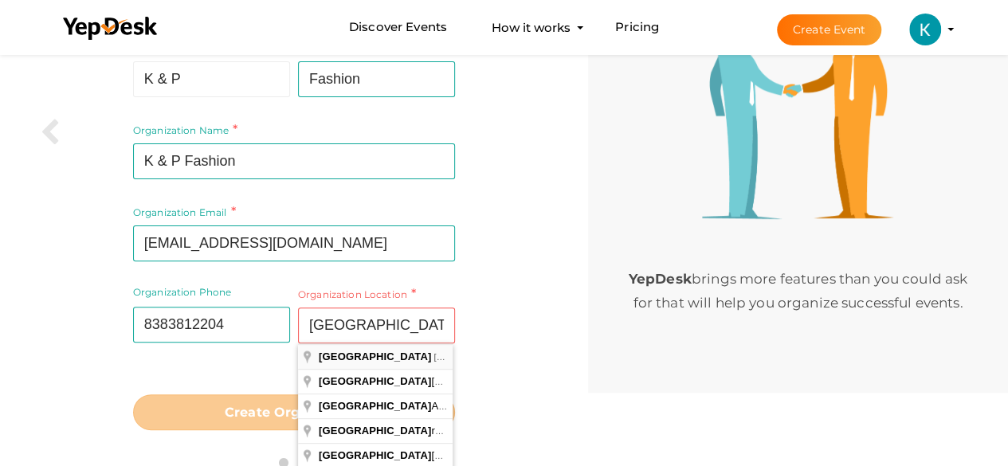
type input "Delhi, India"
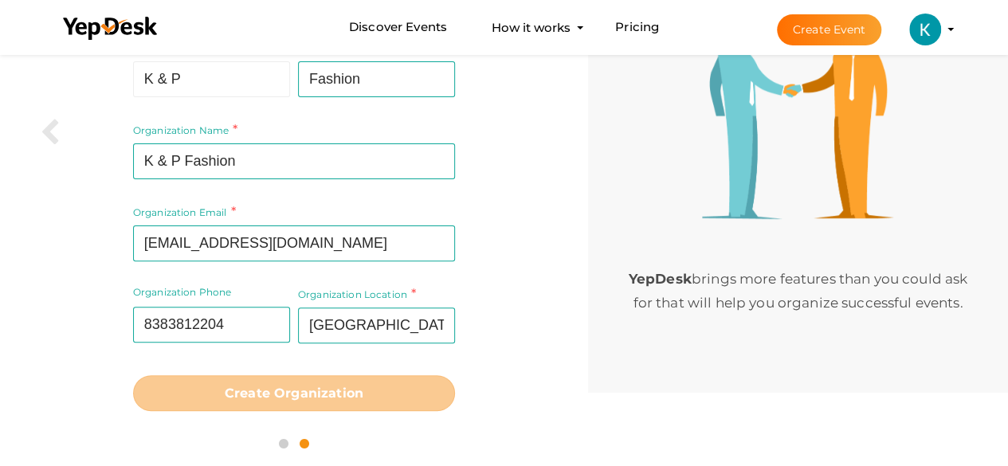
click at [945, 23] on button "K & P Fashion [EMAIL_ADDRESS][DOMAIN_NAME] Personal Profile My Events Admin Swi…" at bounding box center [925, 29] width 41 height 33
click at [921, 33] on img at bounding box center [925, 30] width 32 height 32
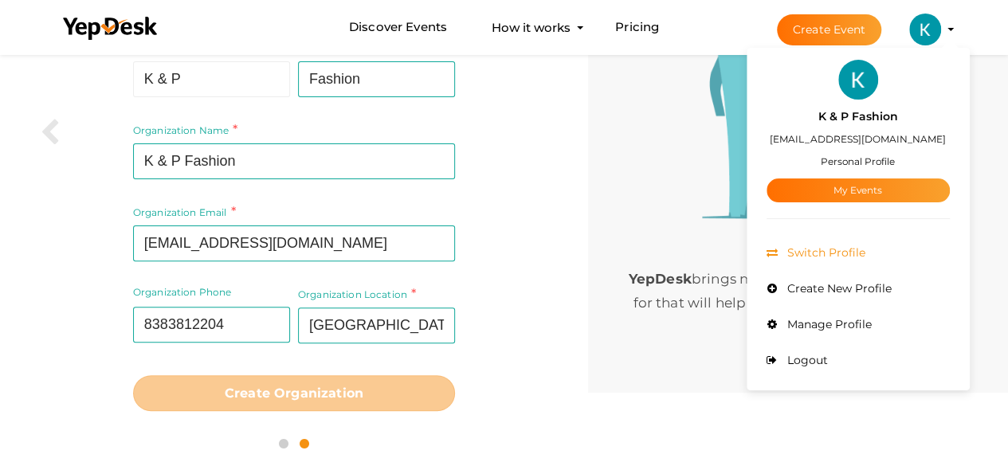
click at [834, 254] on span "Switch Profile" at bounding box center [825, 252] width 82 height 14
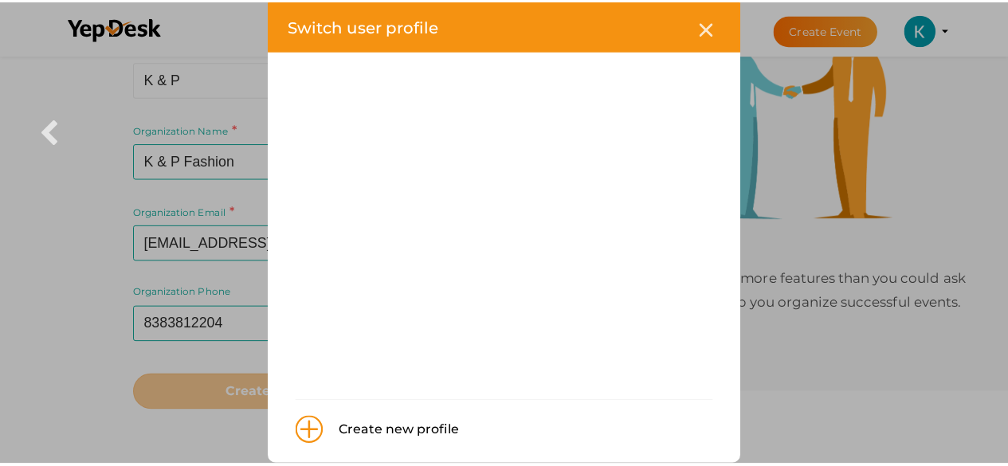
scroll to position [53, 0]
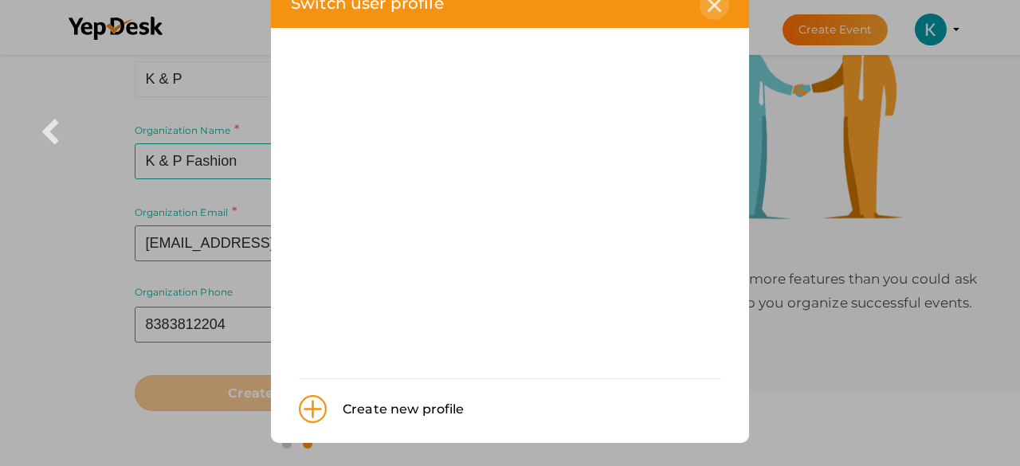
click at [708, 9] on icon at bounding box center [715, 5] width 14 height 14
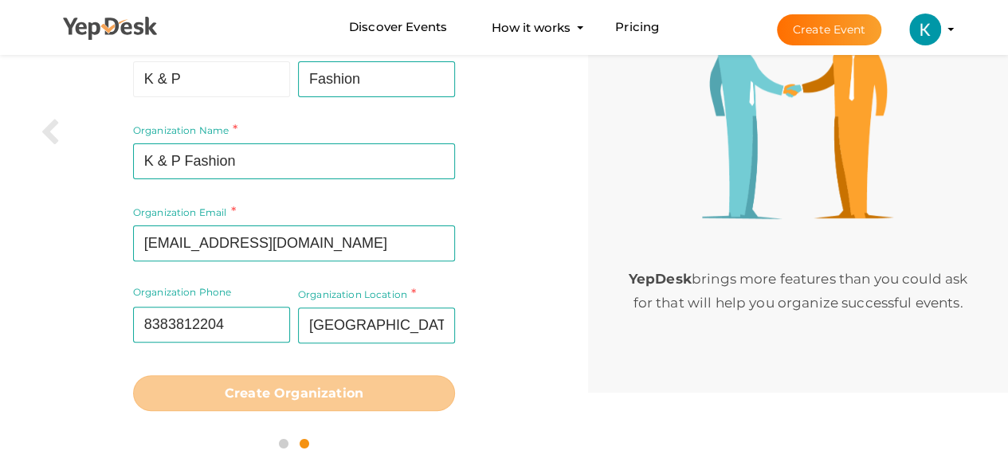
scroll to position [0, 0]
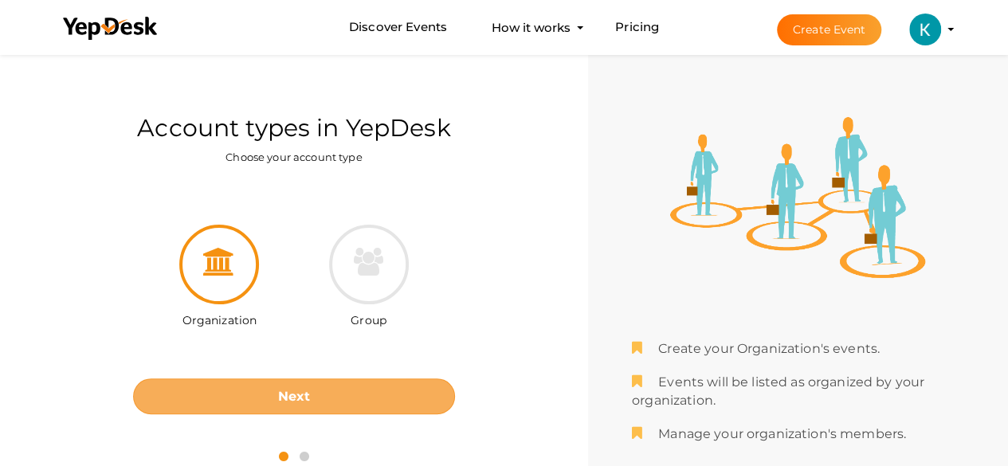
click at [320, 379] on button "Next" at bounding box center [294, 397] width 322 height 36
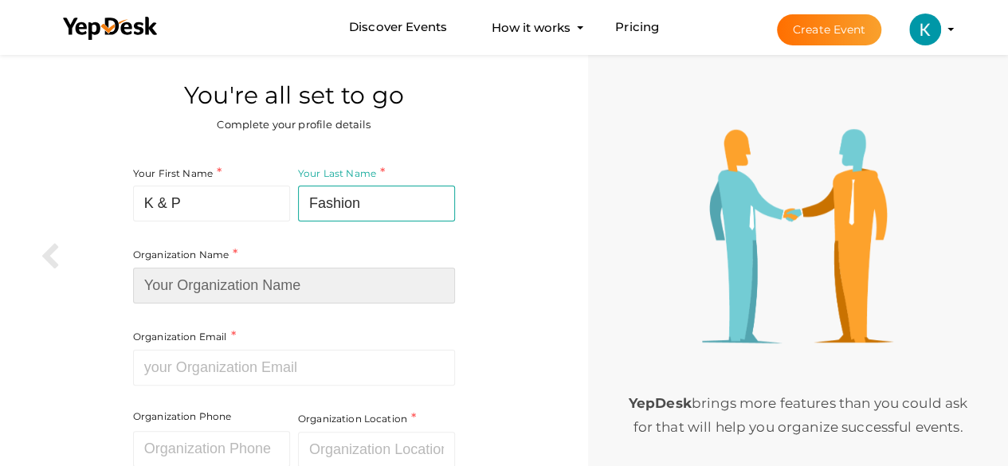
click at [218, 278] on input at bounding box center [294, 286] width 322 height 36
type input "K & P Fashion"
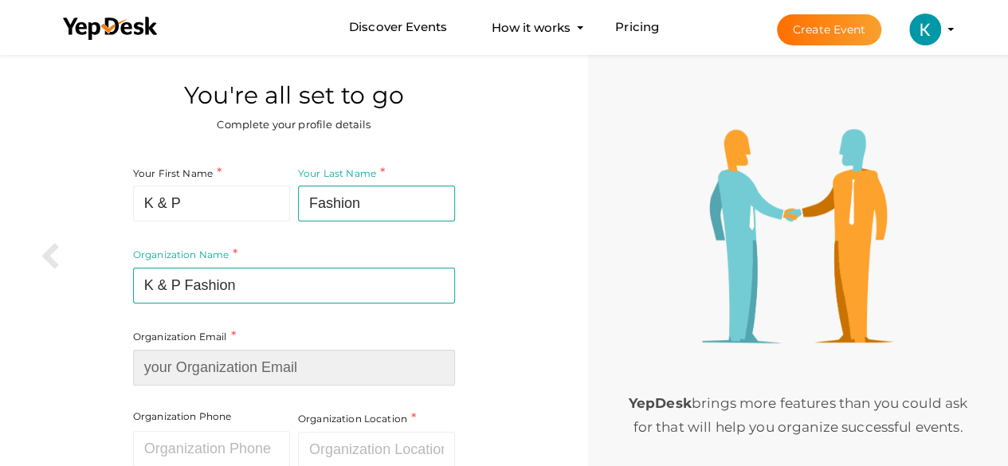
click at [222, 355] on div "Organization Email Required. Invalid email." at bounding box center [294, 357] width 322 height 58
type input "[EMAIL_ADDRESS][DOMAIN_NAME]"
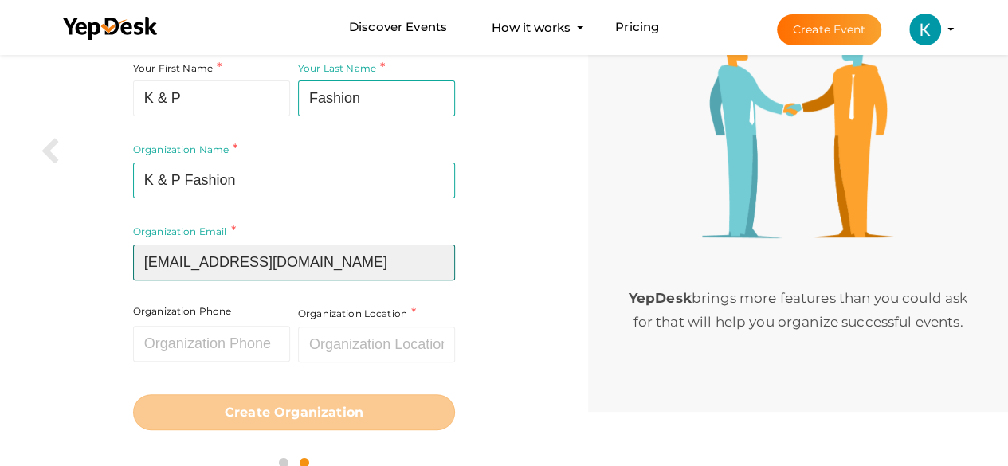
scroll to position [106, 0]
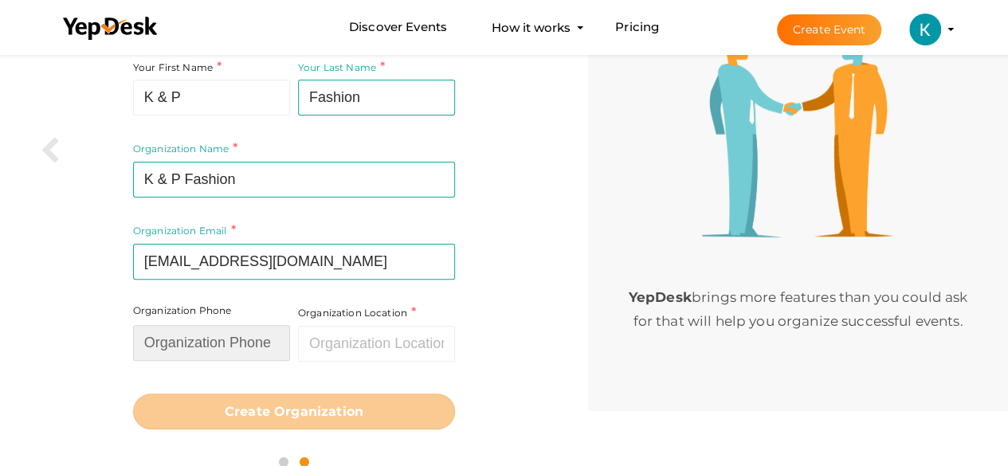
drag, startPoint x: 226, startPoint y: 352, endPoint x: 250, endPoint y: 350, distance: 24.0
click at [235, 352] on input "text" at bounding box center [211, 343] width 157 height 36
type input "8383812204"
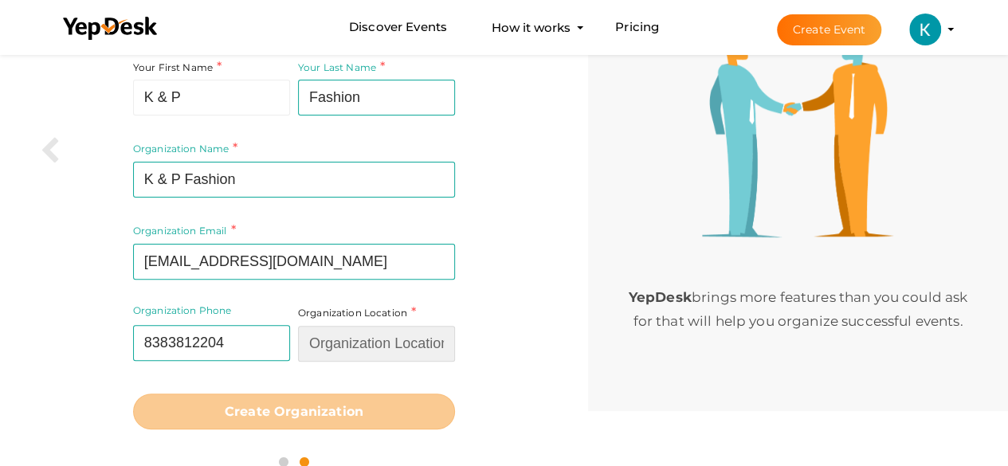
click at [333, 348] on input "text" at bounding box center [376, 344] width 157 height 36
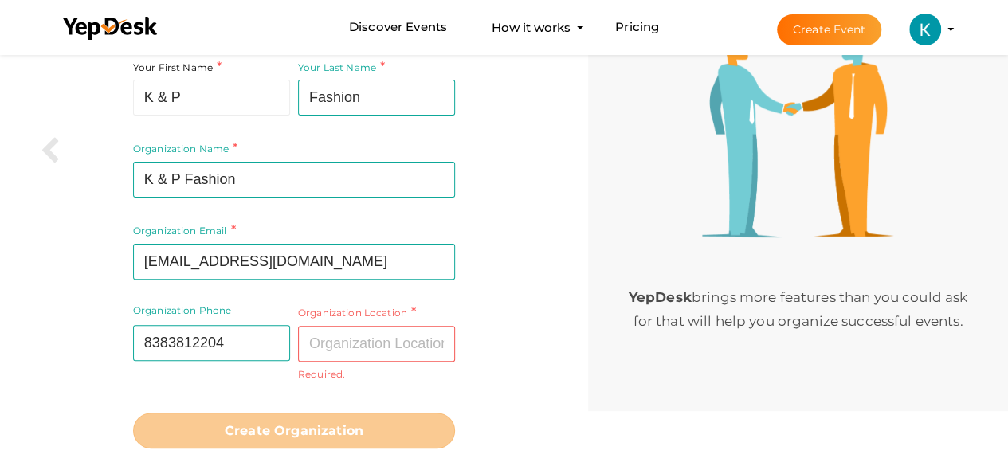
click at [938, 27] on img at bounding box center [925, 30] width 32 height 32
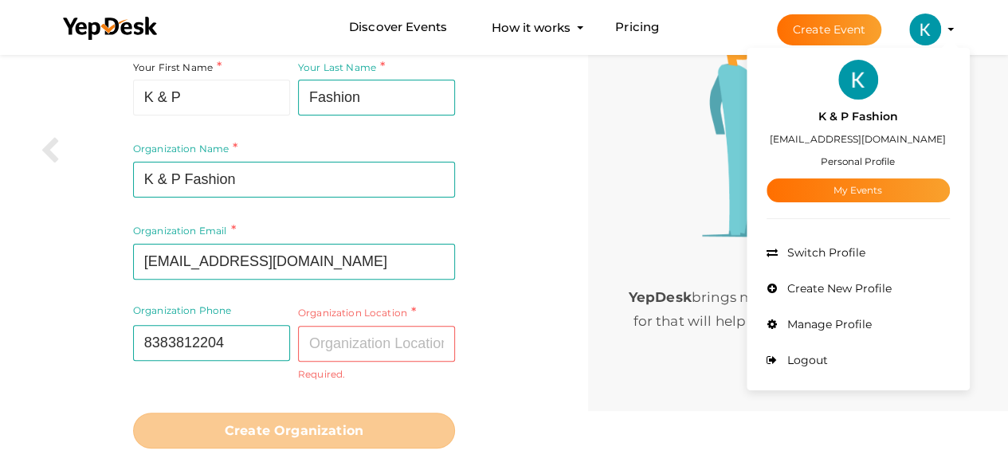
click at [850, 145] on label "[EMAIL_ADDRESS][DOMAIN_NAME]" at bounding box center [858, 139] width 176 height 18
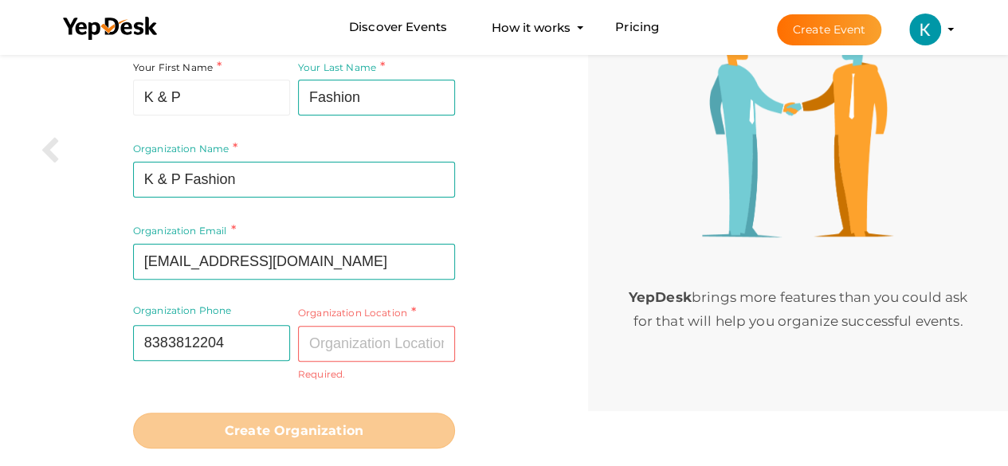
click at [956, 22] on li "Create Event K & P Fashion kandpfashion1@gmail.com Personal Profile My Events A…" at bounding box center [851, 29] width 213 height 57
click at [947, 28] on li "Create Event K & P Fashion kandpfashion1@gmail.com Personal Profile My Events A…" at bounding box center [851, 29] width 213 height 57
click at [941, 27] on profile-pic at bounding box center [925, 28] width 32 height 12
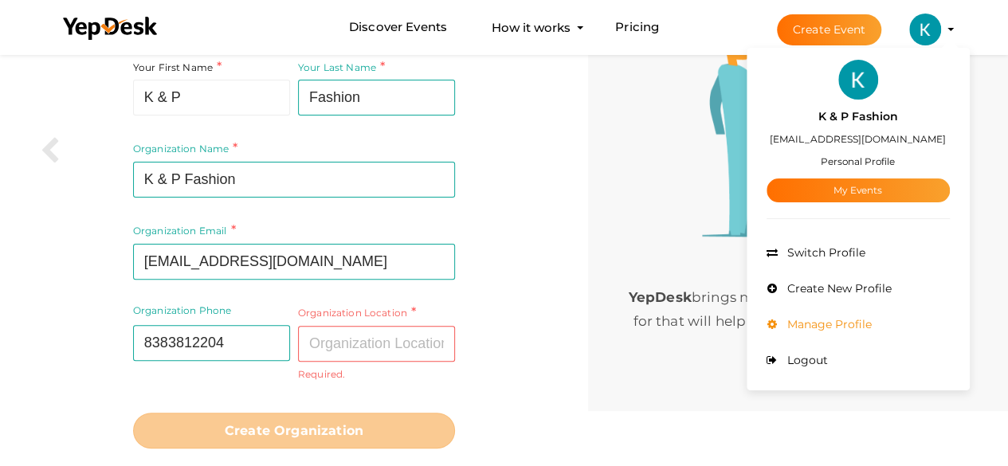
click at [810, 322] on span "Manage Profile" at bounding box center [828, 324] width 88 height 14
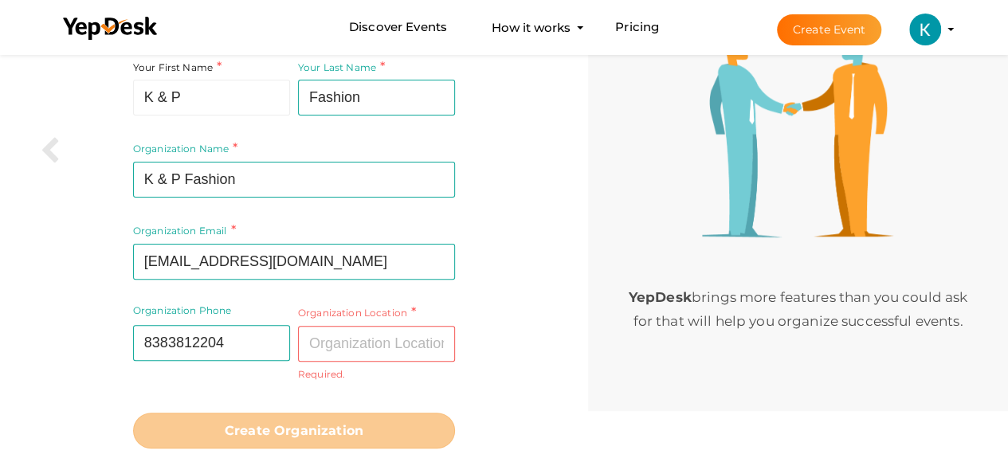
scroll to position [0, 0]
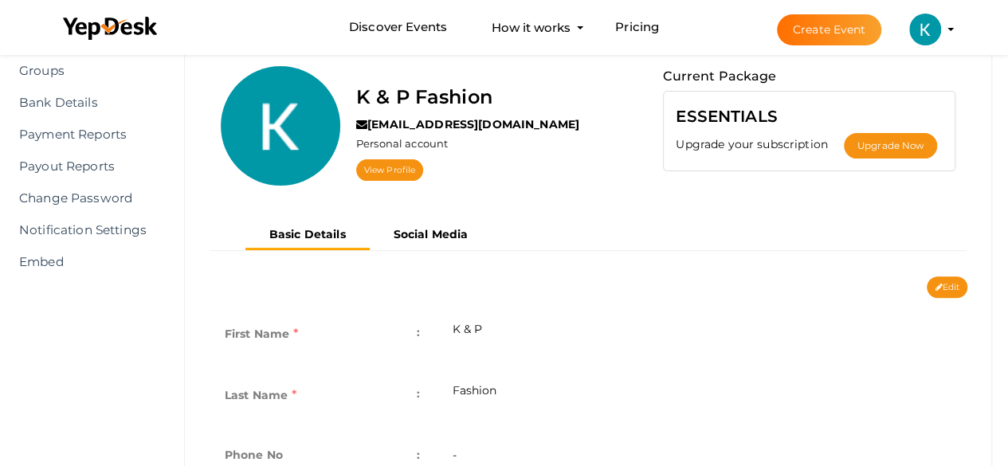
scroll to position [132, 0]
drag, startPoint x: 408, startPoint y: 233, endPoint x: 489, endPoint y: 269, distance: 88.9
click at [408, 233] on b "Social Media" at bounding box center [431, 234] width 75 height 14
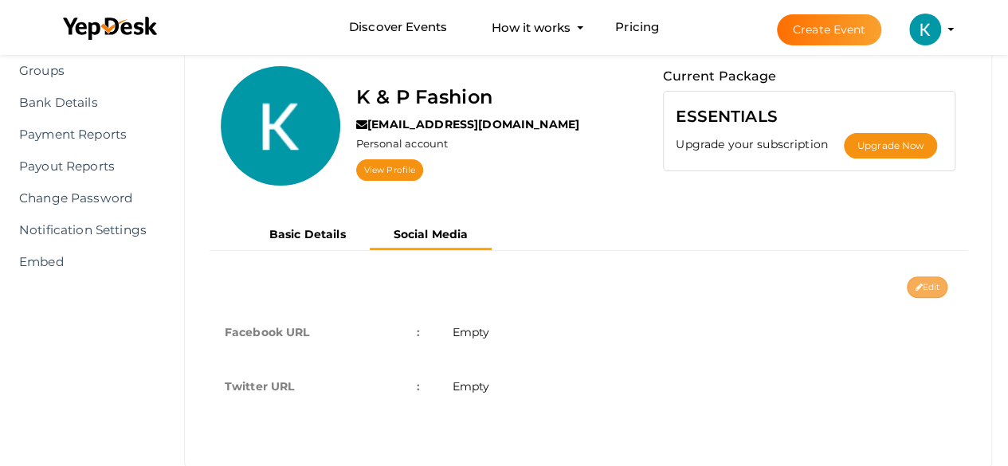
click at [921, 281] on button "Edit" at bounding box center [927, 288] width 41 height 22
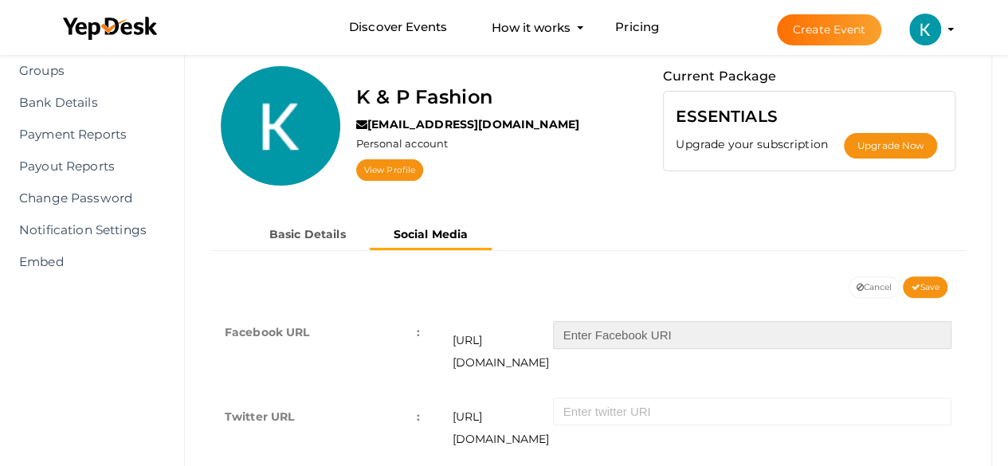
click at [650, 331] on input "text" at bounding box center [752, 335] width 399 height 28
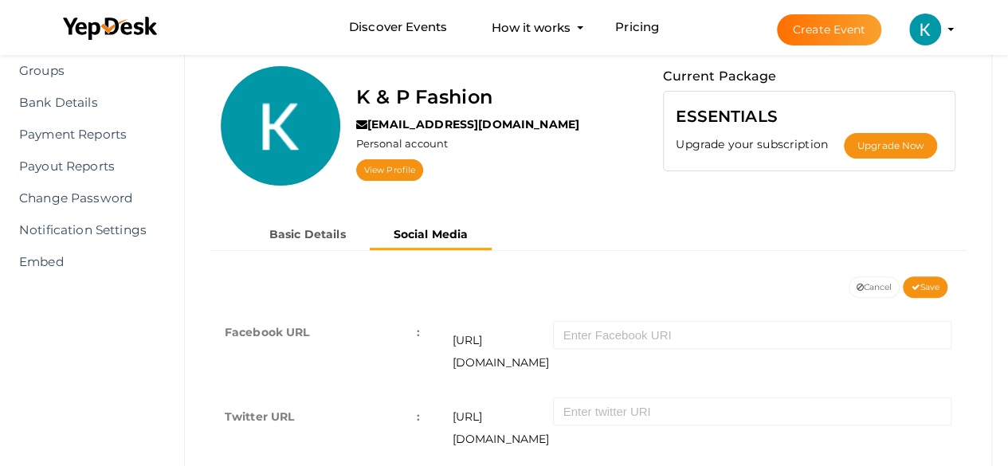
scroll to position [195, 0]
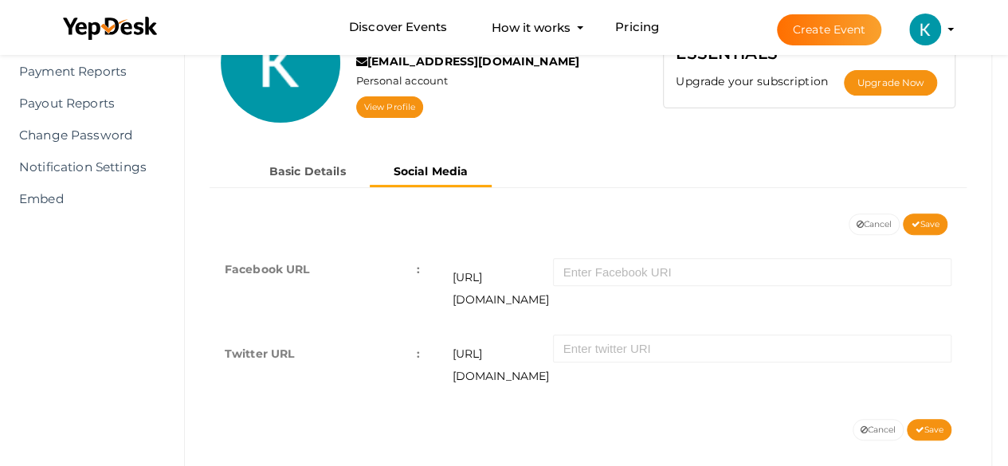
drag, startPoint x: 665, startPoint y: 465, endPoint x: 658, endPoint y: 477, distance: 12.9
click at [658, 271] on html "Discover Events How it works Powerful Registration / Ticketing Start selling yo…" at bounding box center [504, 38] width 1008 height 466
click at [666, 379] on div "Edit Cancel Save Facebook URL : Empty Twitter URL : Empty Facebook URL : https:…" at bounding box center [588, 342] width 783 height 256
drag, startPoint x: 422, startPoint y: 371, endPoint x: 454, endPoint y: 363, distance: 31.9
click at [427, 371] on div "Facebook URL : https://facebook.com/ Twitter URL : https://twitter.com/" at bounding box center [588, 327] width 783 height 185
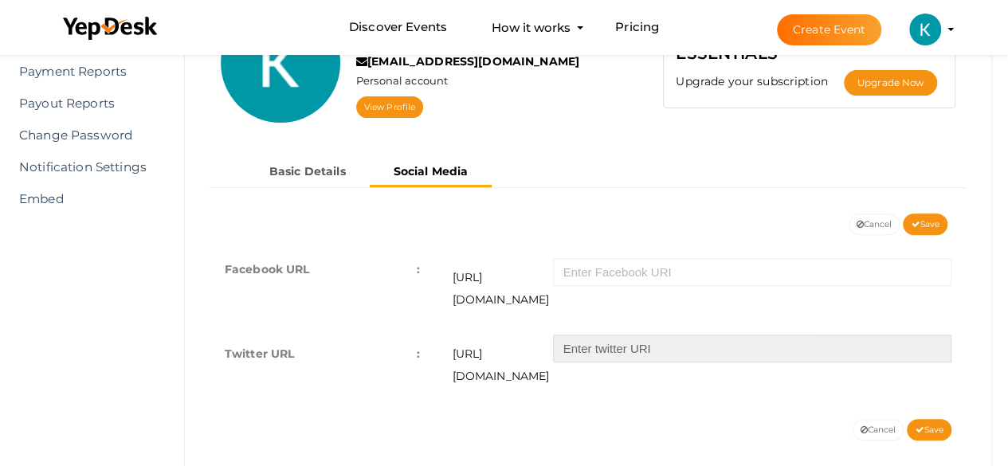
click at [611, 335] on input "text" at bounding box center [752, 349] width 399 height 28
paste input "https://www.facebook.com/people/KP-Fashions/61574828099454/"
type input "https://www.facebook.com/people/KP-Fashions/61574828099454/"
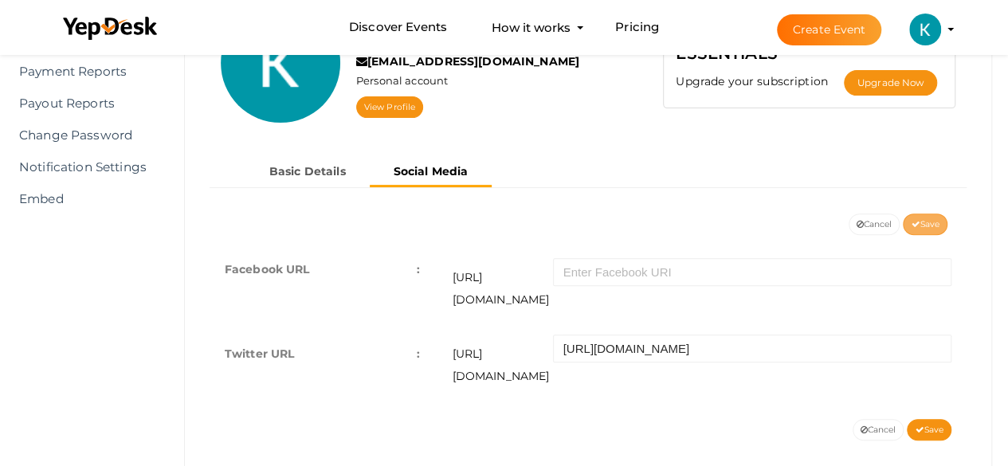
click at [925, 221] on span "Save" at bounding box center [925, 224] width 29 height 10
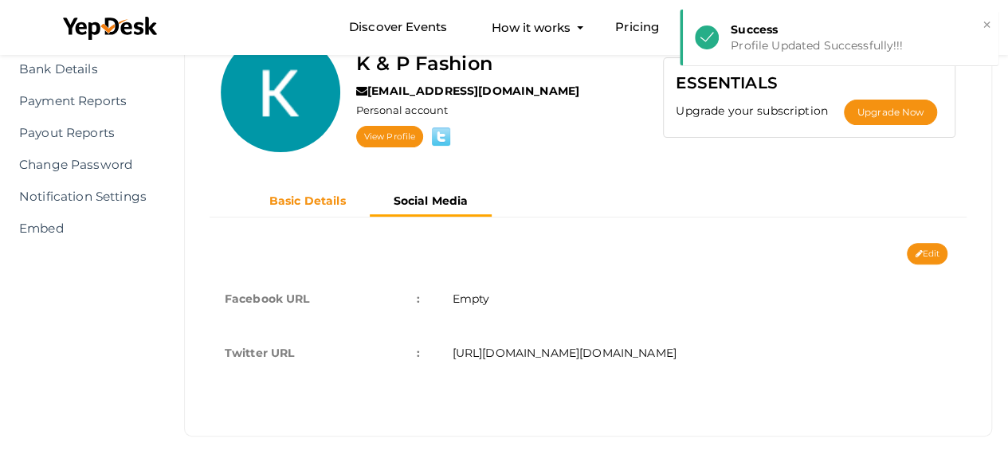
drag, startPoint x: 295, startPoint y: 195, endPoint x: 306, endPoint y: 194, distance: 11.3
click at [297, 196] on b "Basic Details" at bounding box center [307, 201] width 77 height 14
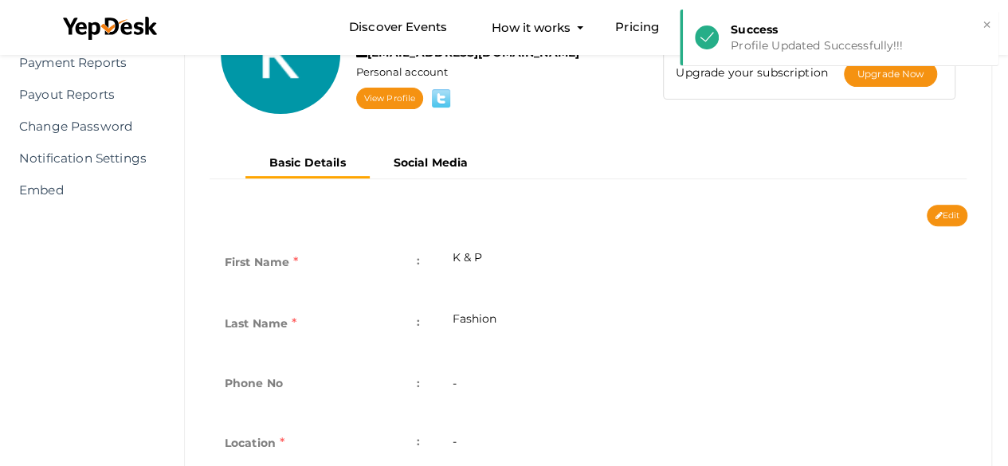
scroll to position [273, 0]
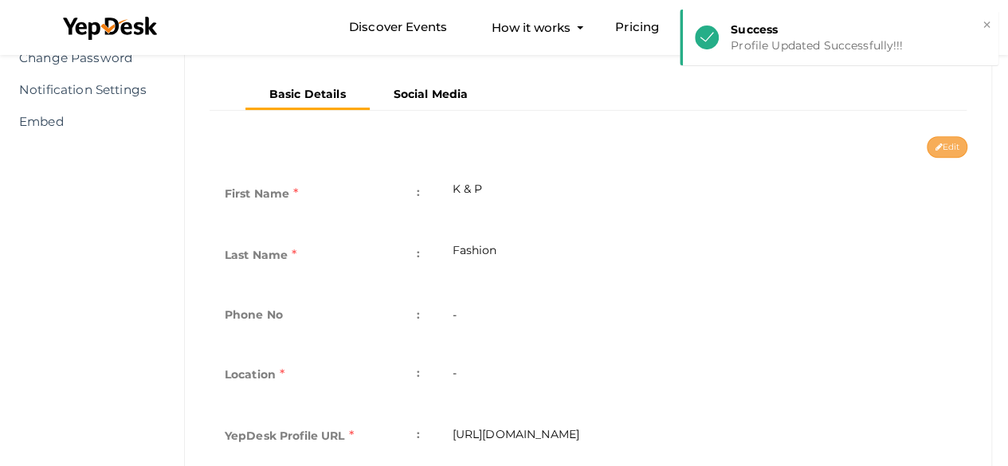
click at [961, 144] on button "Edit" at bounding box center [947, 147] width 41 height 22
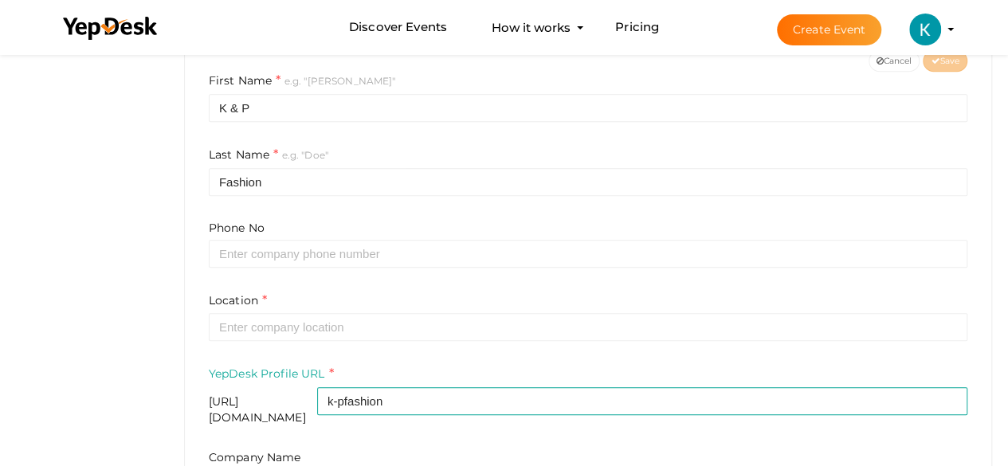
scroll to position [379, 0]
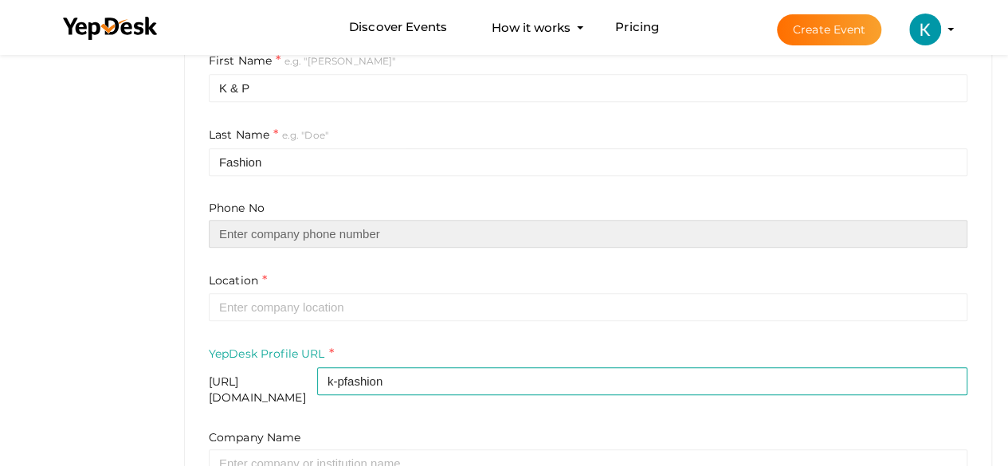
drag, startPoint x: 312, startPoint y: 234, endPoint x: 341, endPoint y: 232, distance: 29.5
click at [315, 232] on input "text" at bounding box center [588, 234] width 759 height 28
click at [359, 235] on input "text" at bounding box center [588, 234] width 759 height 28
type input "v"
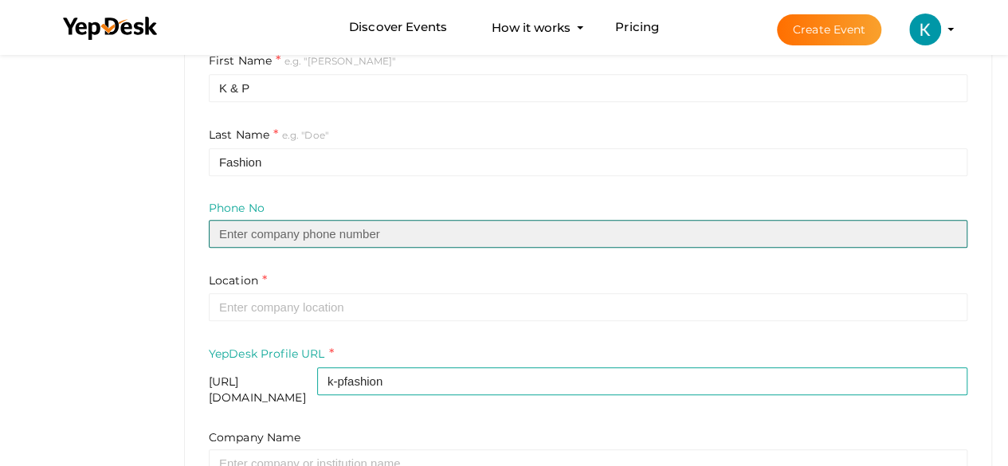
paste input "8383812204"
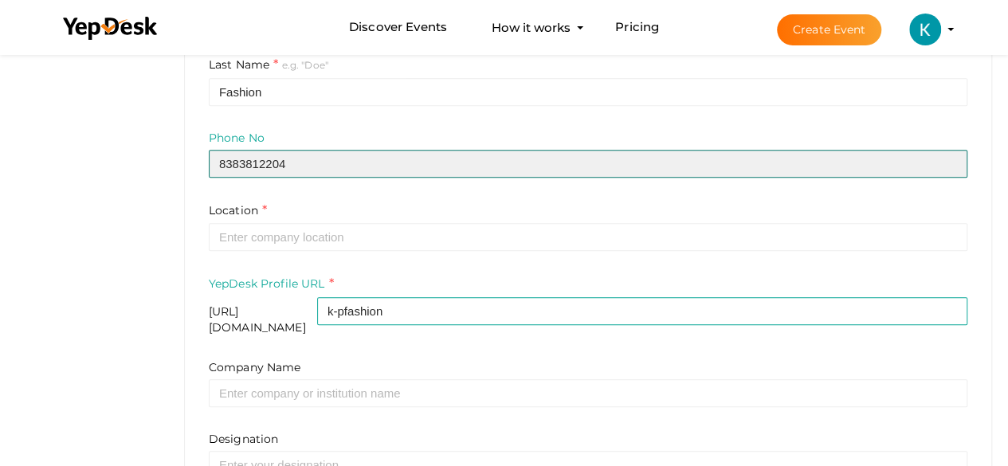
scroll to position [512, 0]
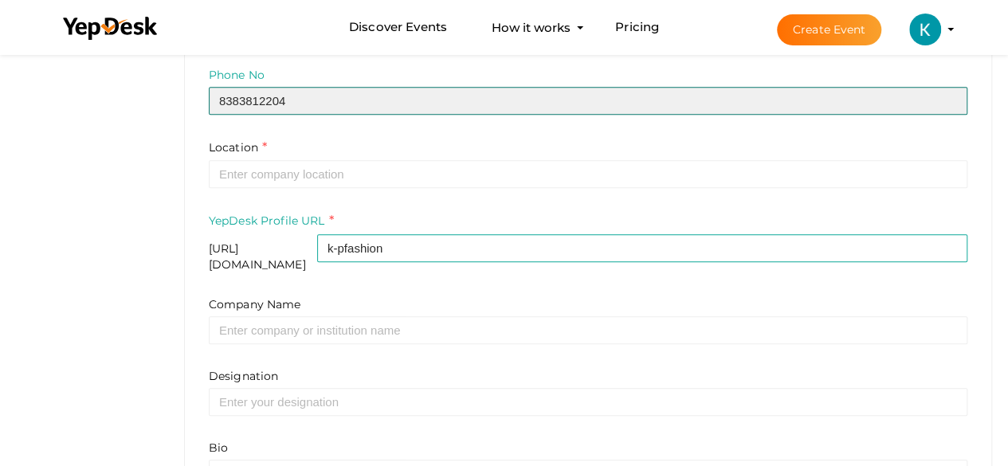
type input "8383812204"
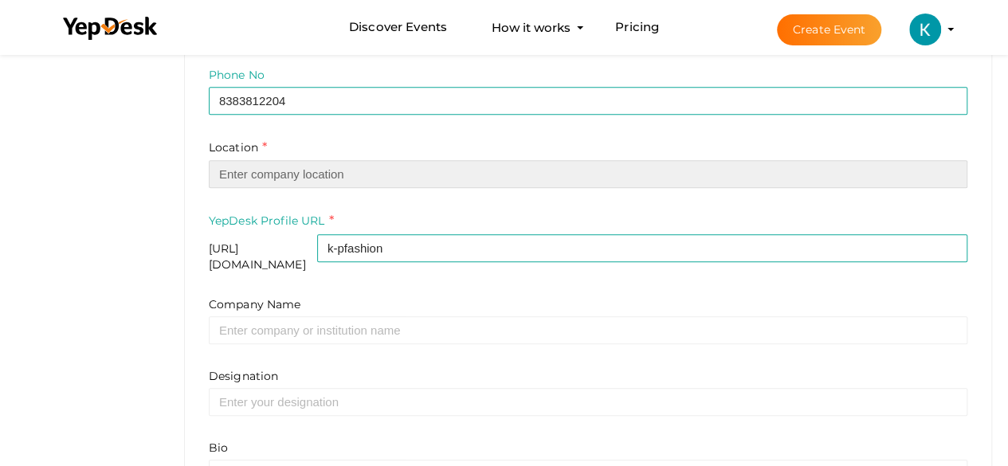
drag, startPoint x: 321, startPoint y: 176, endPoint x: 354, endPoint y: 184, distance: 33.6
click at [328, 176] on input "text" at bounding box center [588, 174] width 759 height 28
click at [348, 181] on input "text" at bounding box center [588, 174] width 759 height 28
paste input "Delhi"
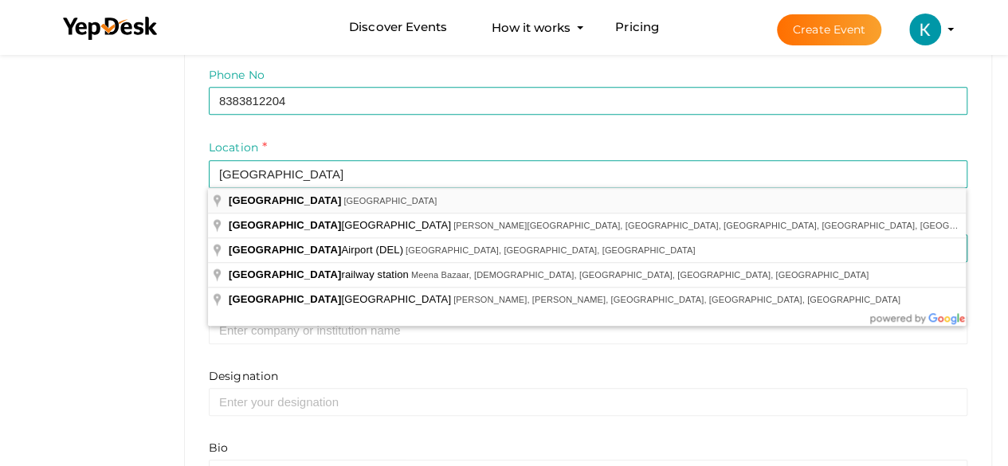
type input "Delhi, India"
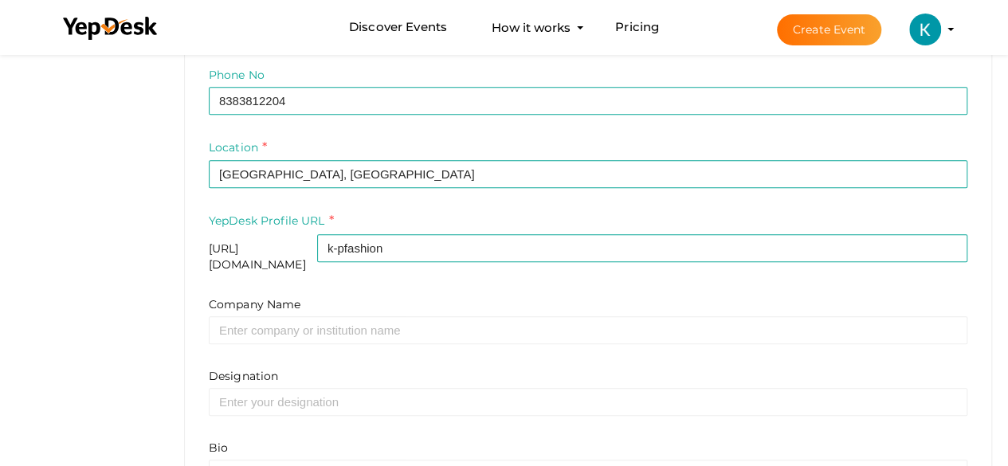
drag, startPoint x: 281, startPoint y: 197, endPoint x: 357, endPoint y: 233, distance: 84.5
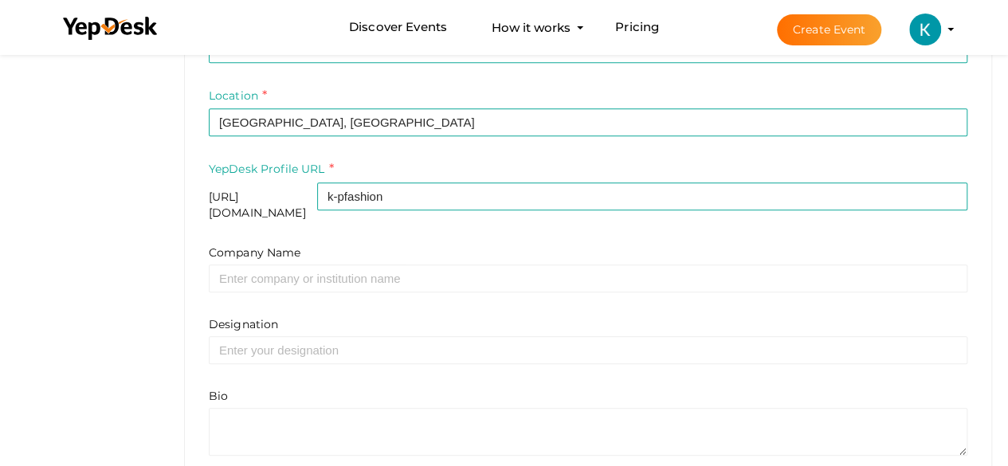
scroll to position [564, 0]
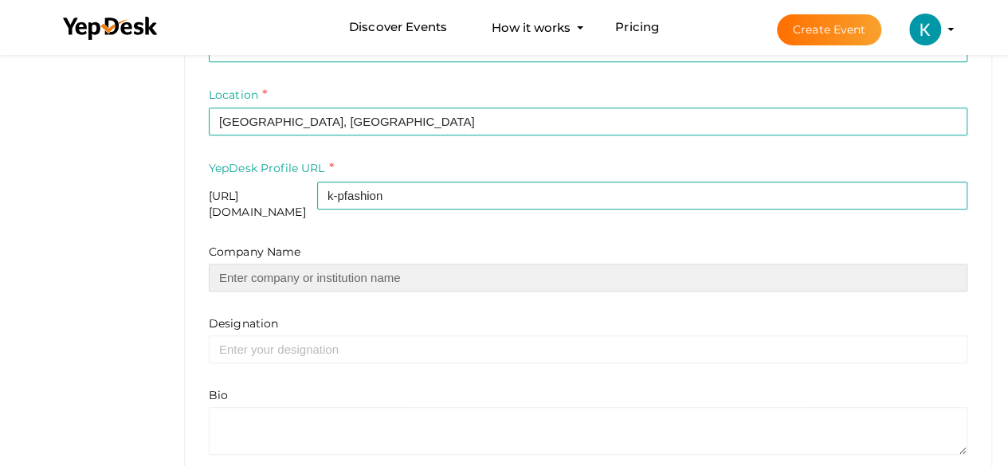
click at [403, 264] on input "text" at bounding box center [588, 278] width 759 height 28
type input "K & P Fashion"
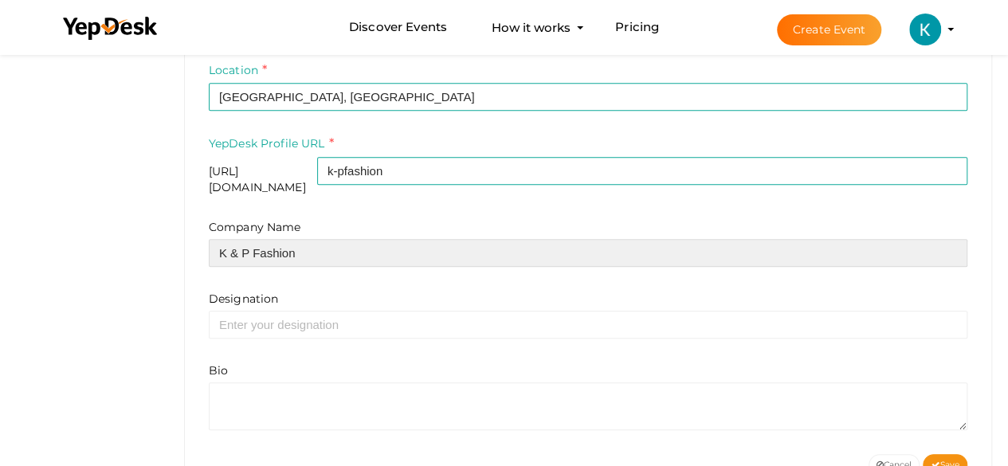
scroll to position [630, 0]
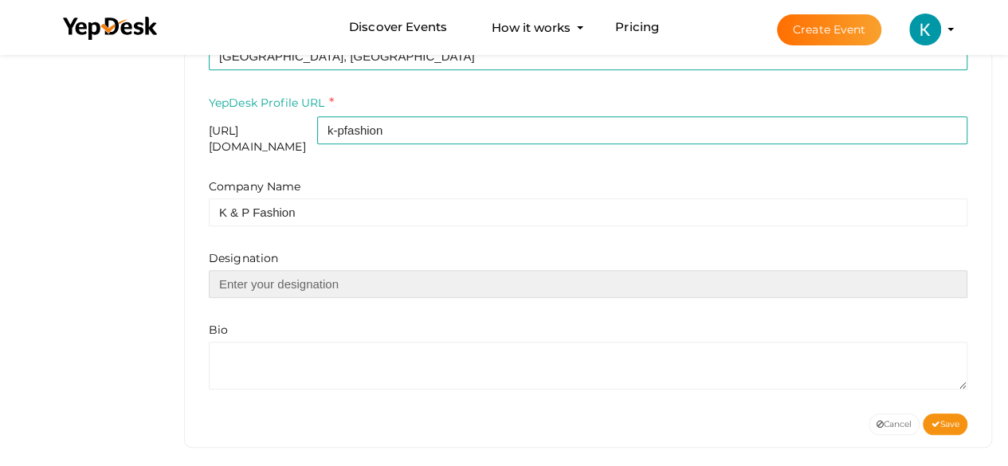
click at [333, 275] on input "text" at bounding box center [588, 284] width 759 height 28
click at [277, 276] on input "text" at bounding box center [588, 284] width 759 height 28
type input "owner"
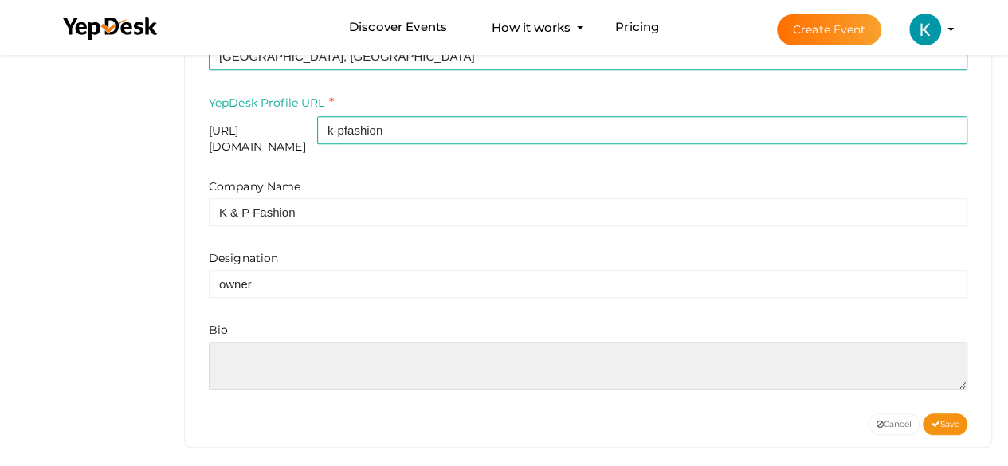
drag, startPoint x: 255, startPoint y: 347, endPoint x: 276, endPoint y: 355, distance: 22.2
click at [255, 347] on textarea at bounding box center [588, 366] width 759 height 48
click at [268, 364] on textarea at bounding box center [588, 366] width 759 height 48
paste textarea "K & P Fashion was born from a love for style and a dedication to comfort. What …"
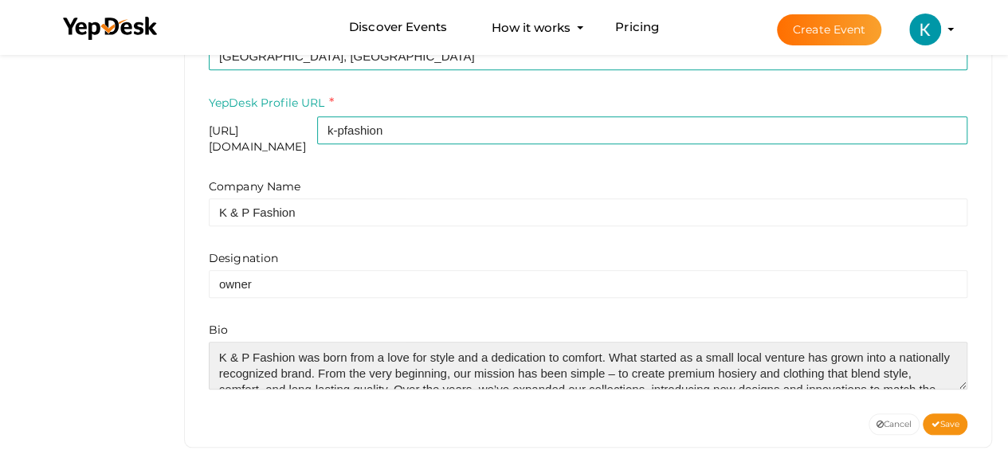
scroll to position [39, 0]
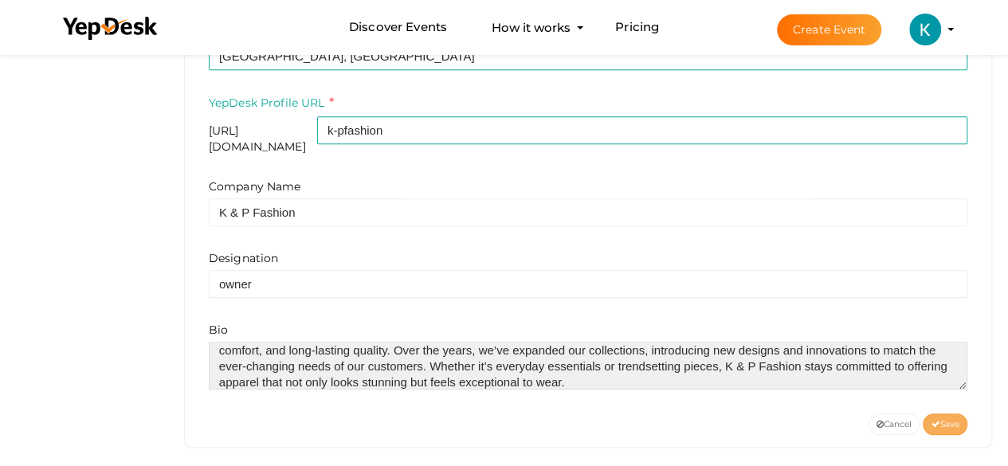
type textarea "K & P Fashion was born from a love for style and a dedication to comfort. What …"
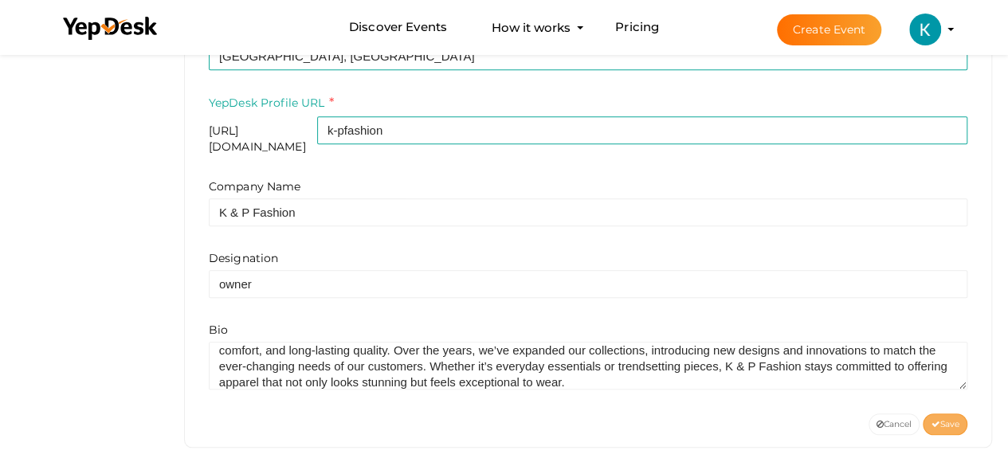
click at [948, 419] on span "Save" at bounding box center [945, 424] width 29 height 10
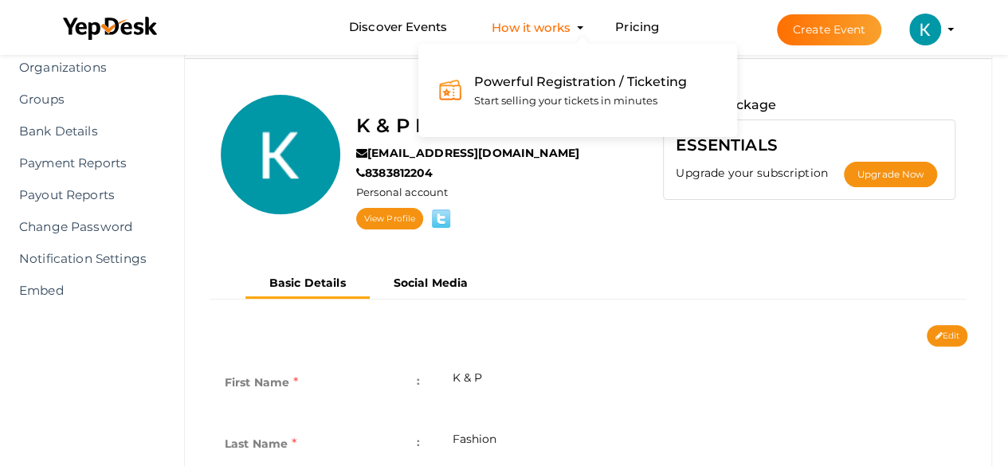
scroll to position [74, 0]
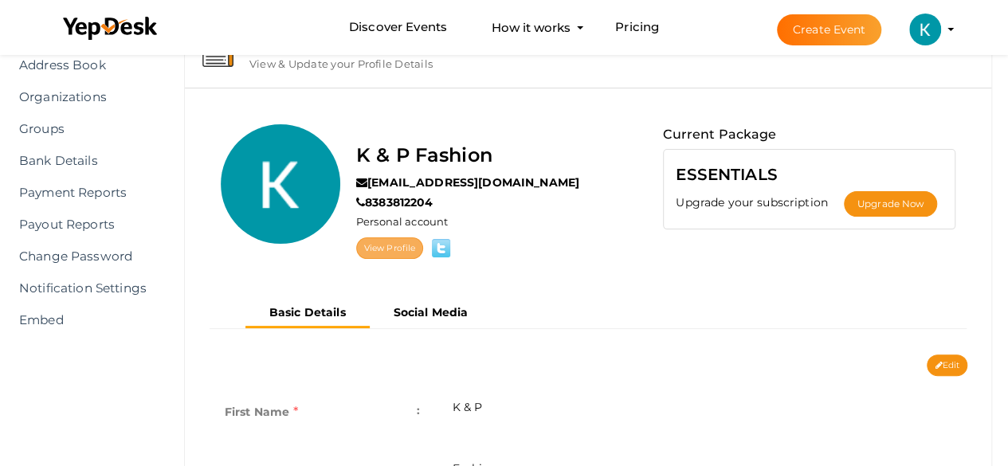
click at [408, 238] on link "View Profile" at bounding box center [389, 249] width 67 height 22
click at [949, 25] on li "Create Event K & P Fashion kandpfashion1@gmail.com Personal Profile My Events A…" at bounding box center [851, 29] width 213 height 57
click at [941, 28] on profile-pic at bounding box center [925, 28] width 32 height 12
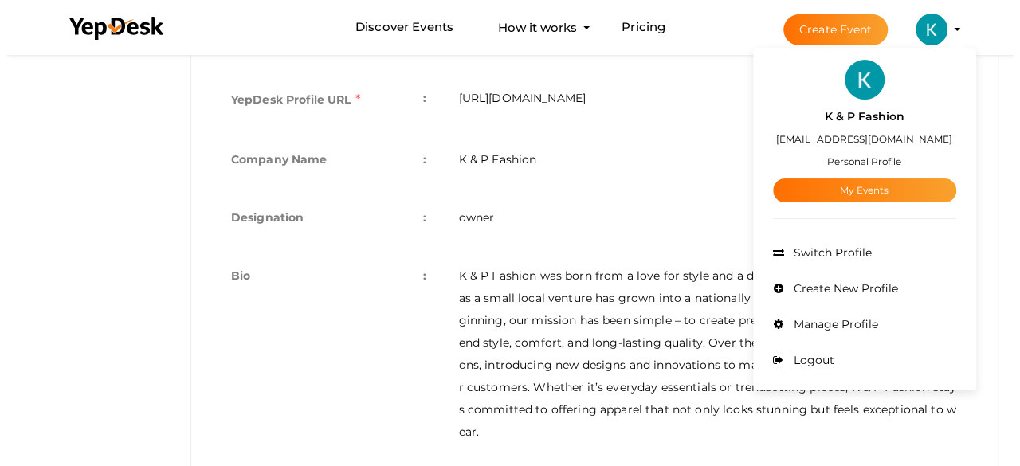
scroll to position [658, 0]
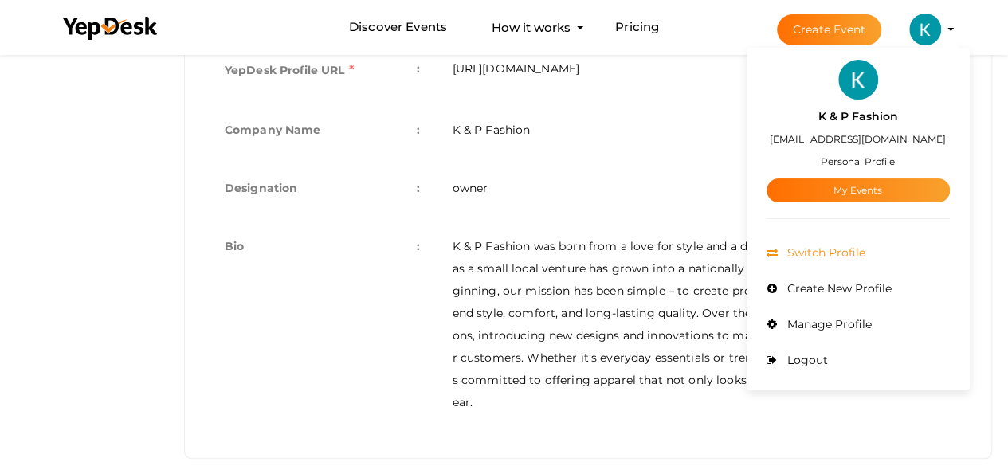
click at [799, 249] on span "Switch Profile" at bounding box center [825, 252] width 82 height 14
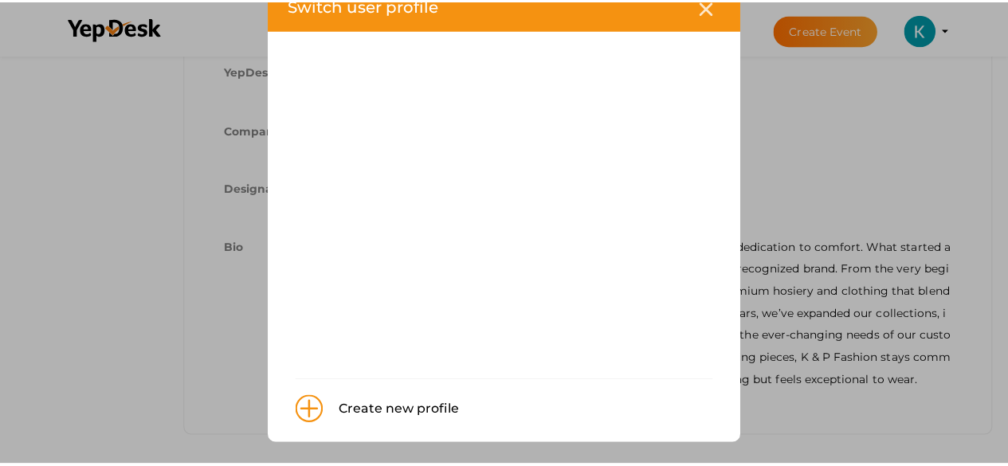
scroll to position [53, 0]
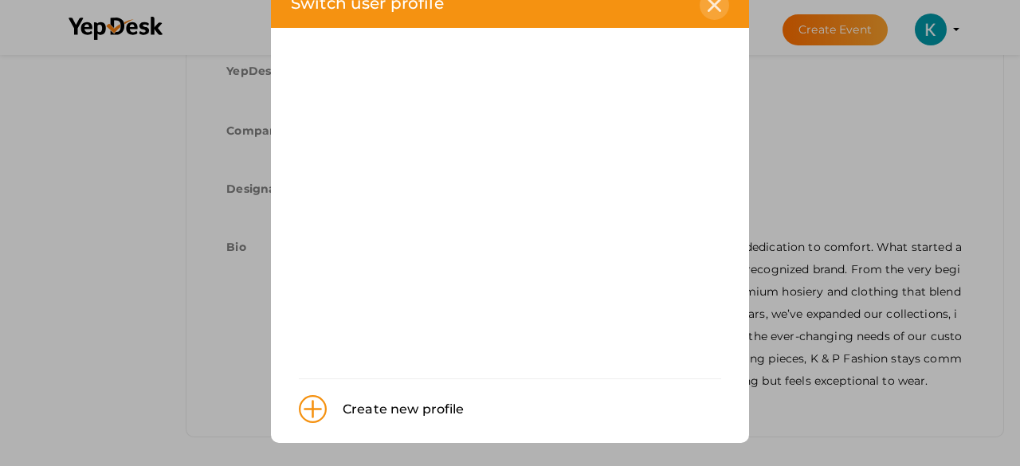
click at [711, 7] on icon at bounding box center [715, 5] width 14 height 14
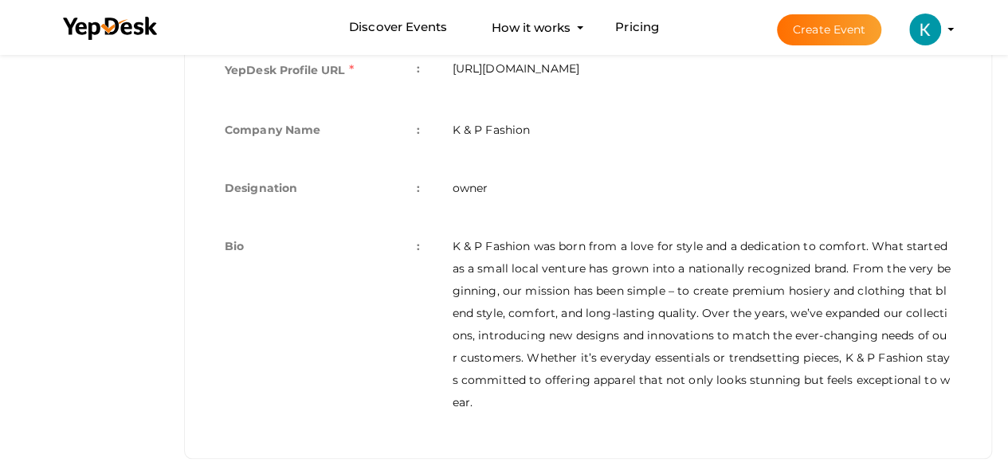
click at [945, 20] on li "Create Event K & P Fashion kandpfashion1@gmail.com Personal Profile My Events A…" at bounding box center [851, 29] width 213 height 57
click at [941, 30] on profile-pic at bounding box center [925, 28] width 32 height 12
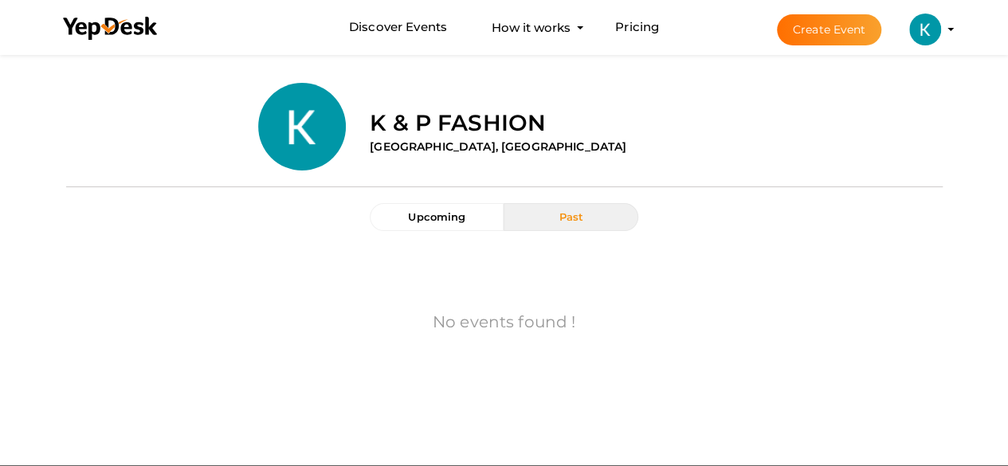
click at [956, 23] on li "Create Event K & P Fashion [EMAIL_ADDRESS][DOMAIN_NAME] Personal Profile My Eve…" at bounding box center [851, 29] width 213 height 57
click at [952, 24] on li "Create Event K & P Fashion kandpfashion1@gmail.com Personal Profile My Events A…" at bounding box center [851, 29] width 213 height 57
click at [950, 26] on li "Create Event K & P Fashion kandpfashion1@gmail.com Personal Profile My Events A…" at bounding box center [851, 29] width 213 height 57
click at [928, 16] on img at bounding box center [925, 30] width 32 height 32
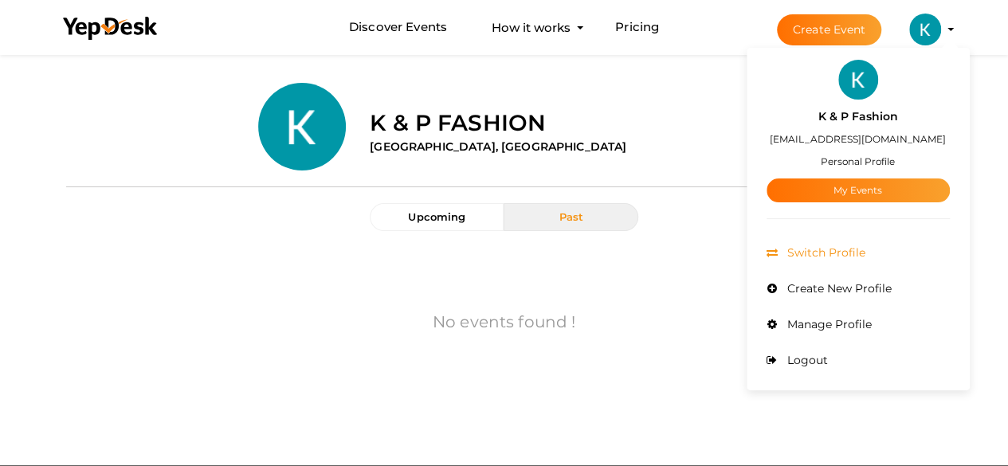
click at [831, 258] on span "Switch Profile" at bounding box center [825, 252] width 82 height 14
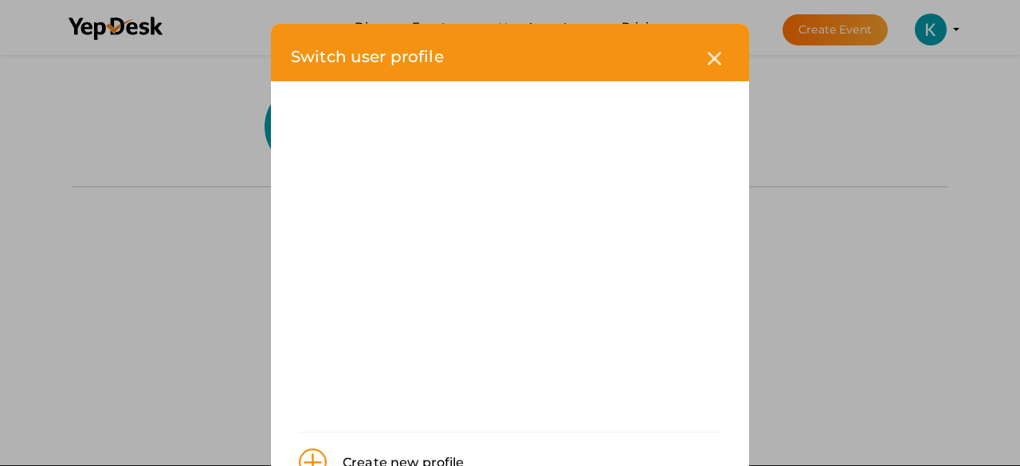
click at [706, 80] on div "Switch user profile" at bounding box center [510, 52] width 478 height 57
click at [706, 50] on div at bounding box center [714, 58] width 29 height 29
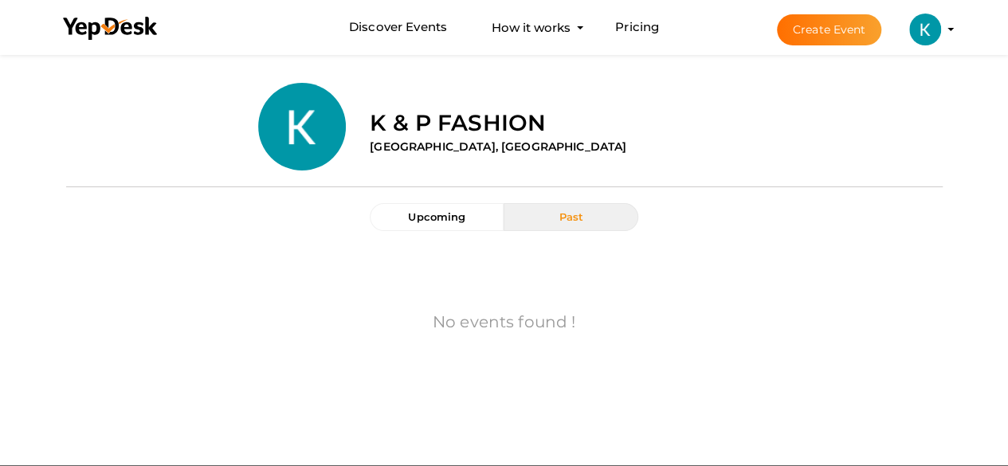
click at [945, 20] on button "K & P Fashion kandpfashion1@gmail.com Personal Profile My Events Admin Switch P…" at bounding box center [925, 29] width 41 height 33
click at [941, 29] on profile-pic at bounding box center [925, 28] width 32 height 12
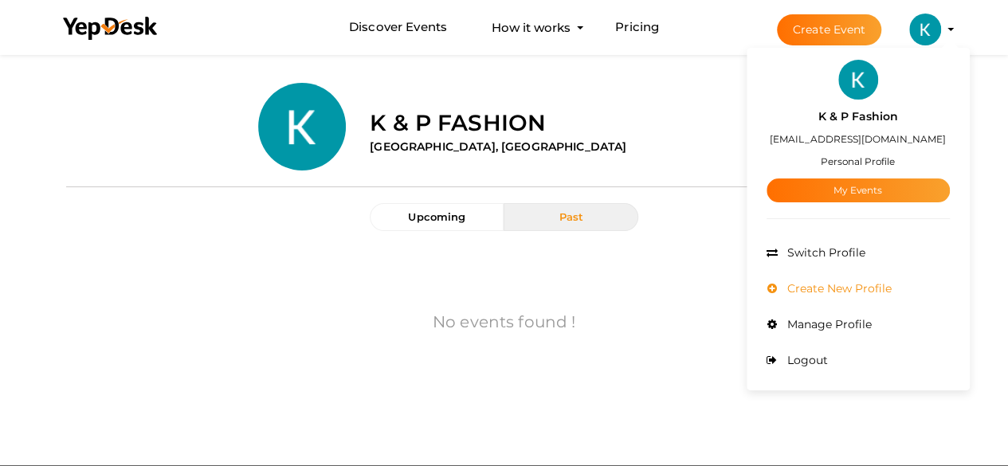
click at [854, 294] on li "Create New Profile" at bounding box center [858, 289] width 183 height 36
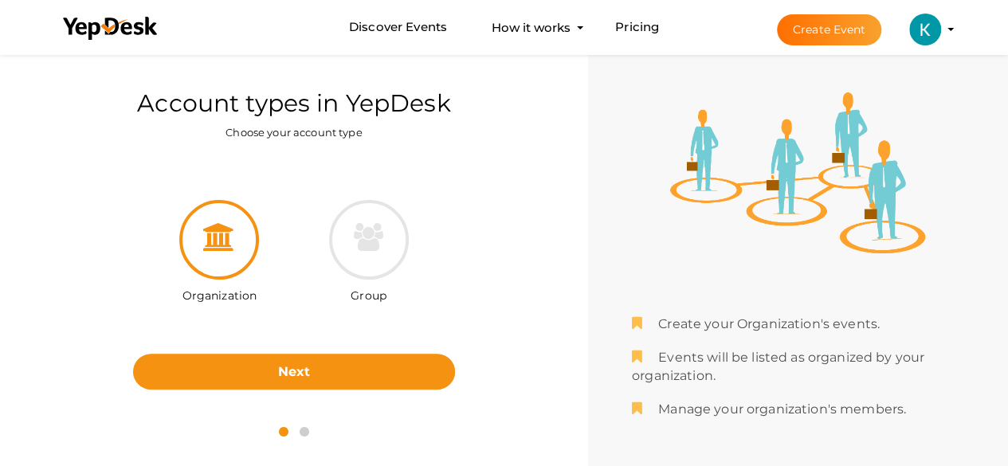
scroll to position [51, 0]
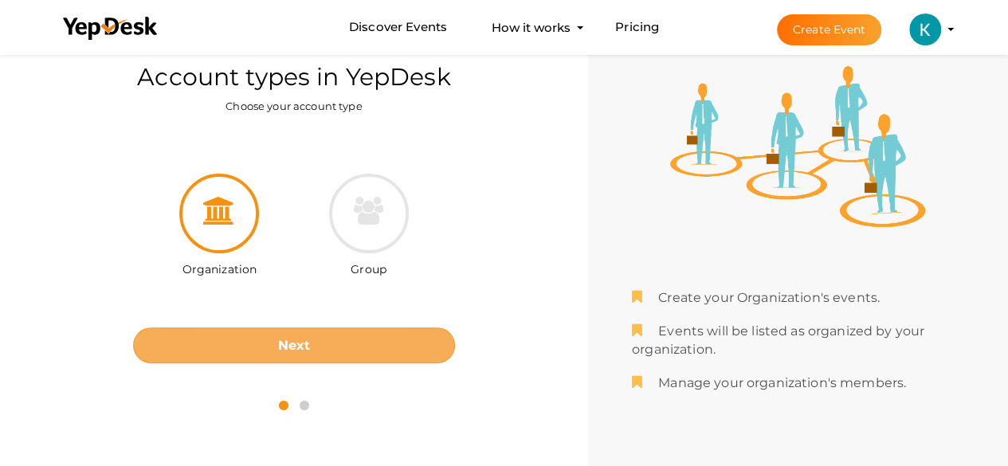
click at [314, 346] on button "Next" at bounding box center [294, 346] width 322 height 36
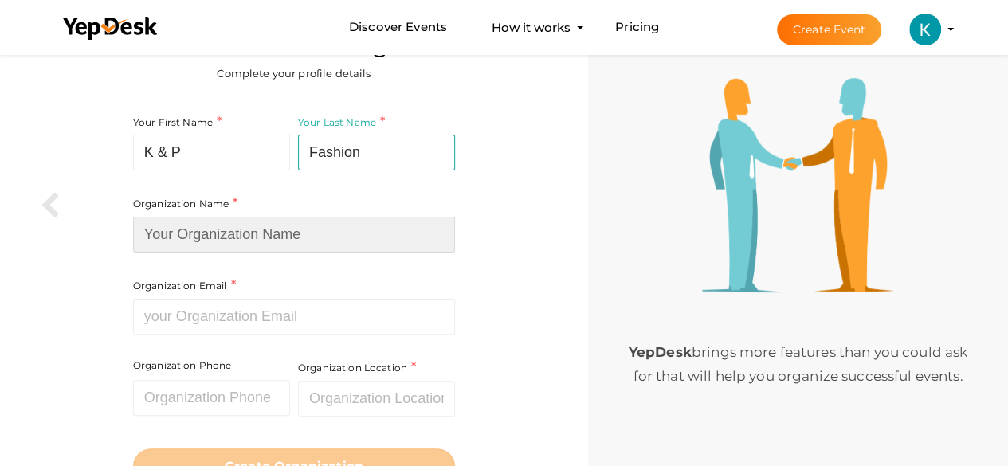
click at [239, 237] on input at bounding box center [294, 235] width 322 height 36
type input "K & P Fashion"
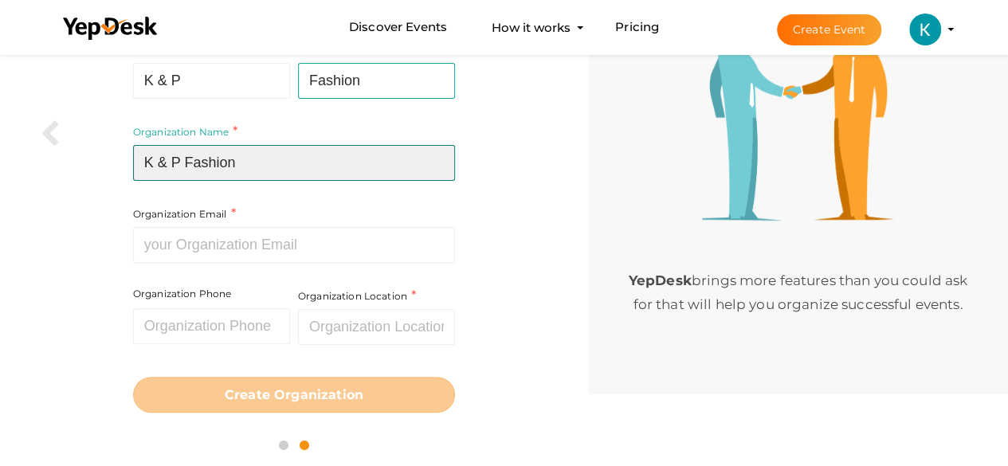
scroll to position [124, 0]
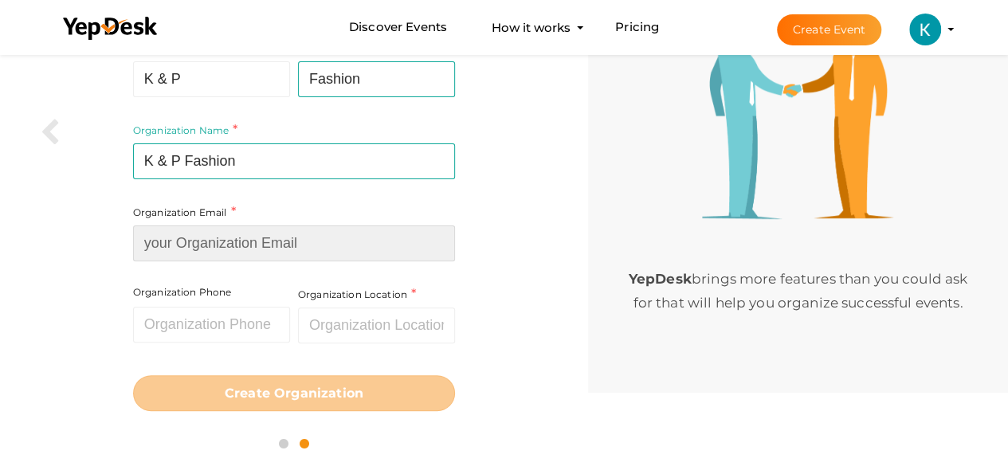
click at [229, 237] on div "Organization Email Required. Invalid email." at bounding box center [294, 232] width 322 height 58
type input "[EMAIL_ADDRESS][DOMAIN_NAME]"
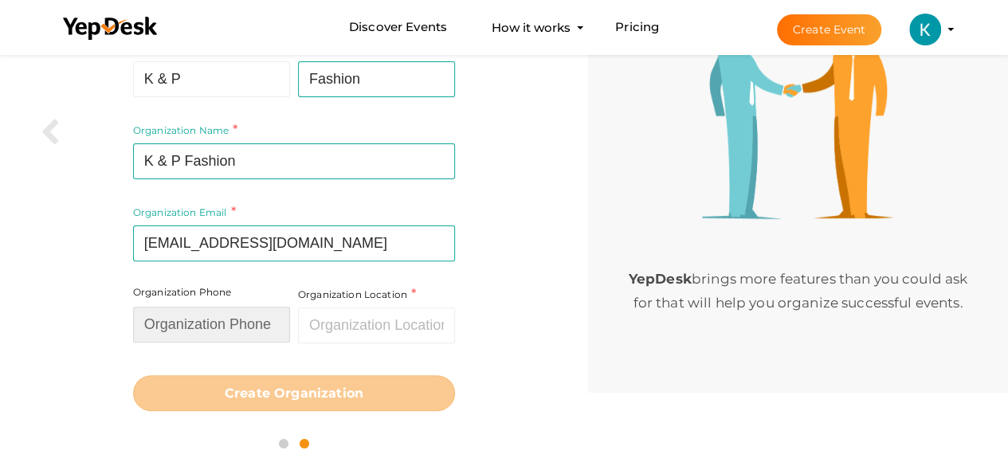
click at [222, 319] on input "text" at bounding box center [211, 325] width 157 height 36
type input "8383812204"
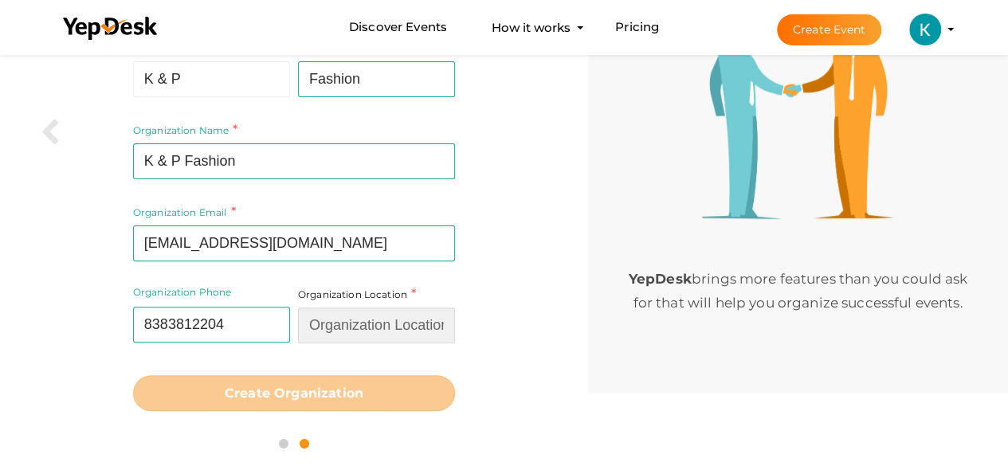
click at [336, 326] on input "text" at bounding box center [376, 326] width 157 height 36
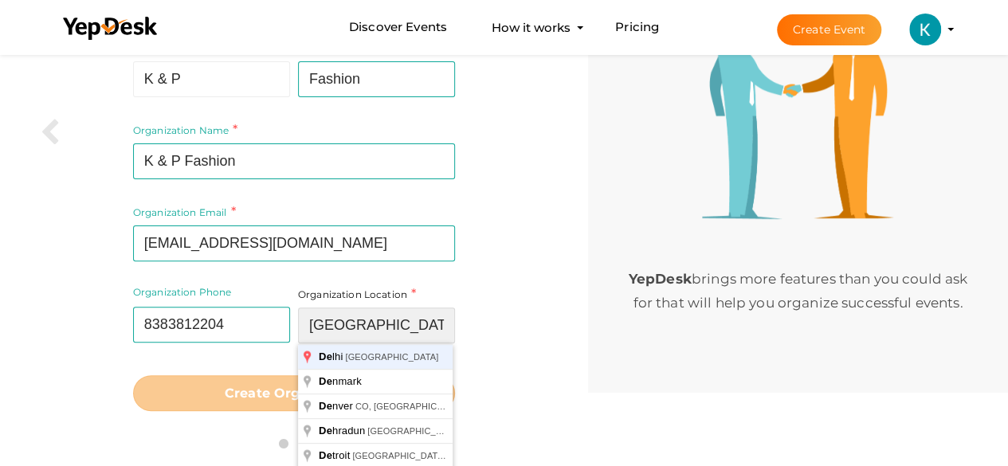
type input "[GEOGRAPHIC_DATA], [GEOGRAPHIC_DATA]"
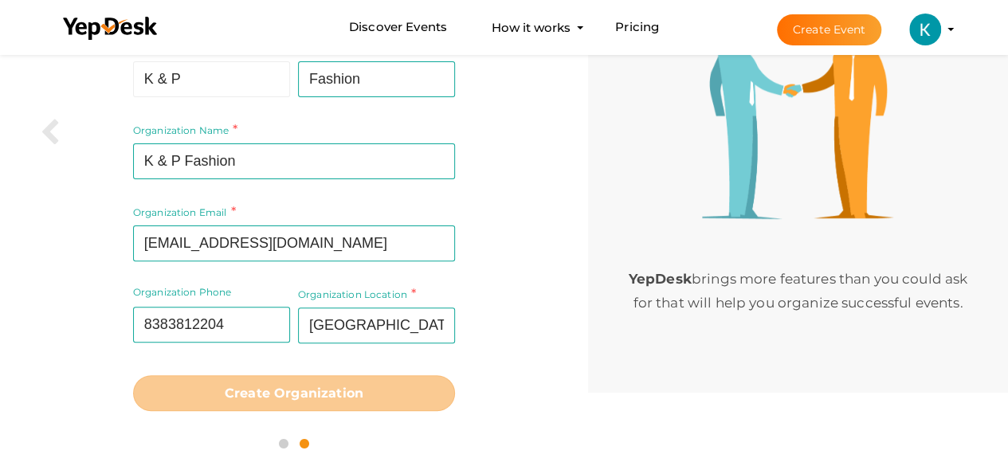
click at [650, 144] on div "YepDesk brings more features than you could ask for that will help you organize…" at bounding box center [798, 160] width 420 height 466
click at [242, 410] on div "Your First Name K & P Required. Must contain letters only. Must be between 2 an…" at bounding box center [294, 225] width 564 height 391
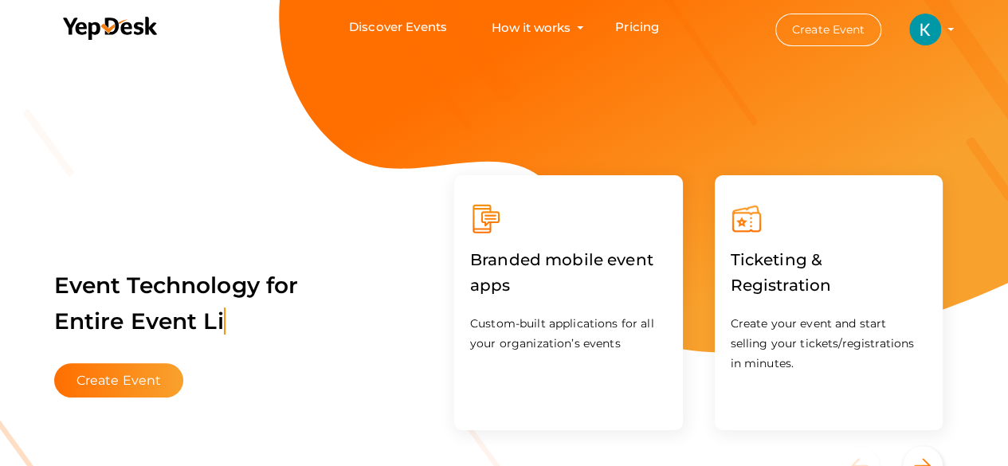
click at [925, 20] on img at bounding box center [925, 30] width 32 height 32
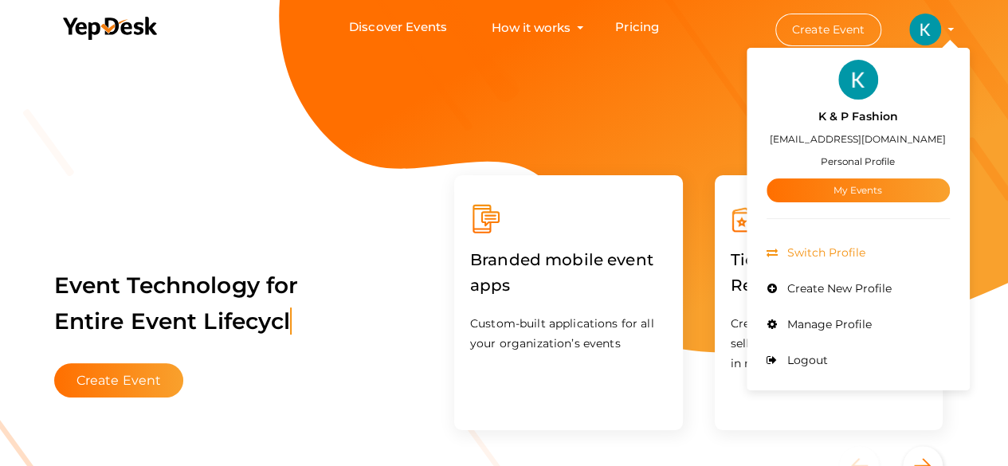
click at [812, 267] on li "Switch Profile" at bounding box center [858, 253] width 183 height 36
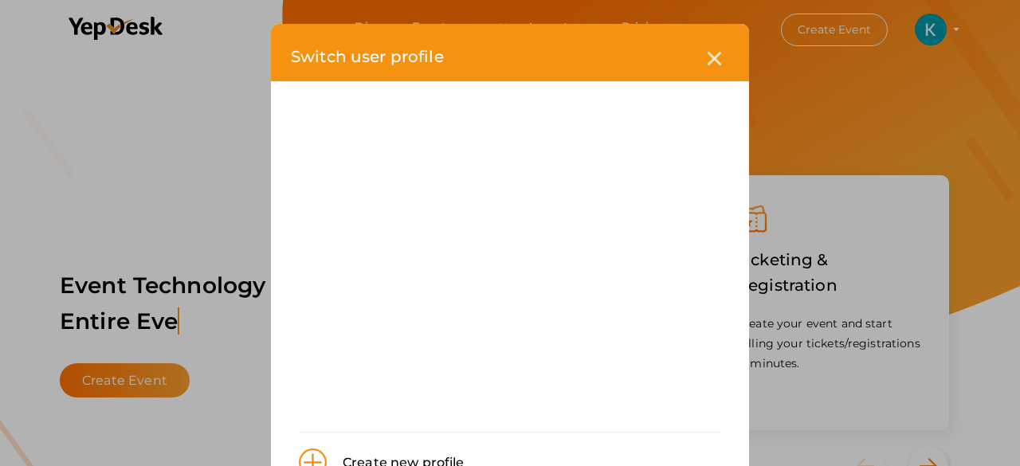
drag, startPoint x: 709, startPoint y: 57, endPoint x: 716, endPoint y: 52, distance: 8.5
click at [709, 57] on icon at bounding box center [715, 59] width 14 height 14
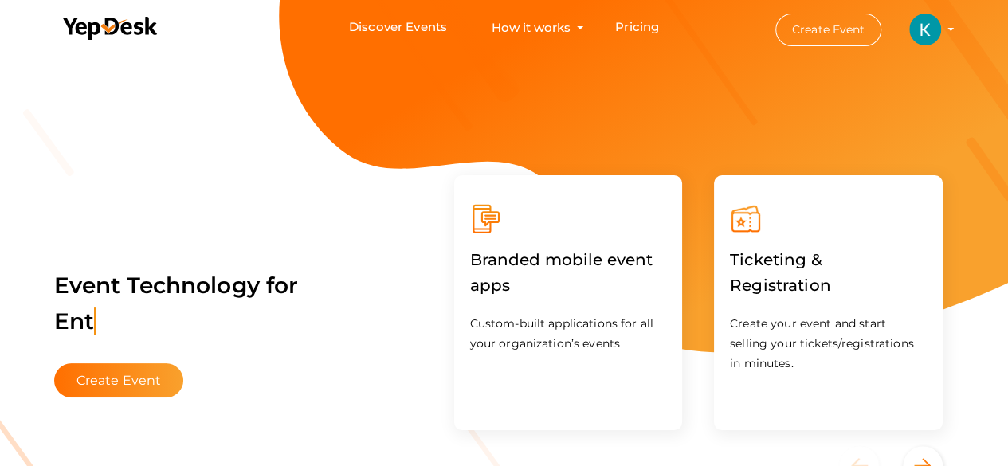
click at [913, 29] on img at bounding box center [925, 30] width 32 height 32
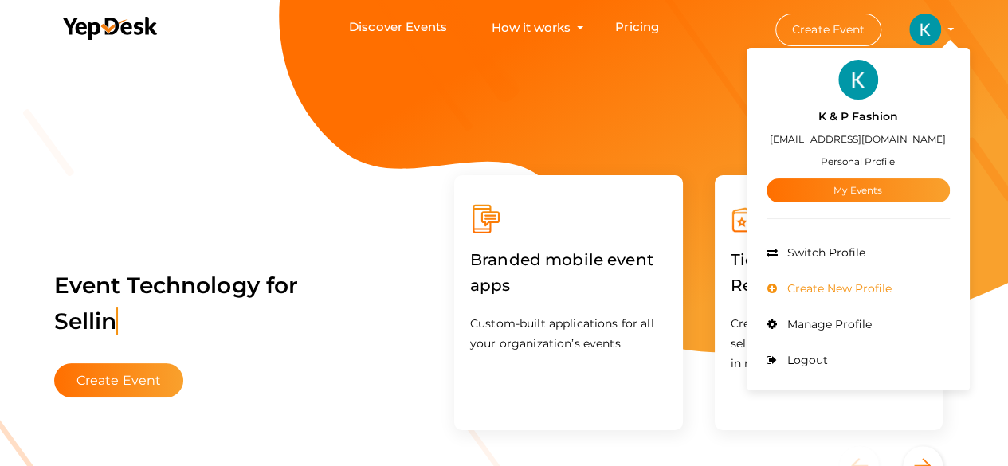
click at [811, 288] on span "Create New Profile" at bounding box center [838, 288] width 108 height 14
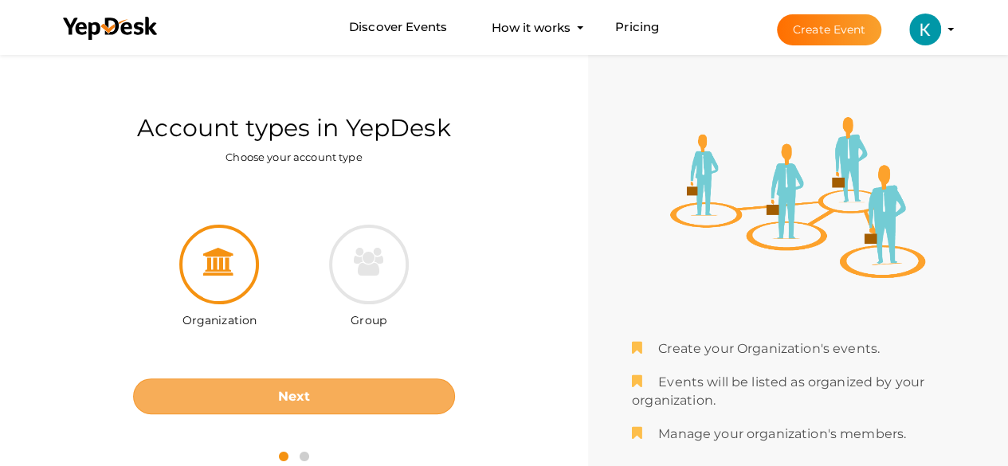
click at [305, 399] on b "Next" at bounding box center [294, 396] width 33 height 15
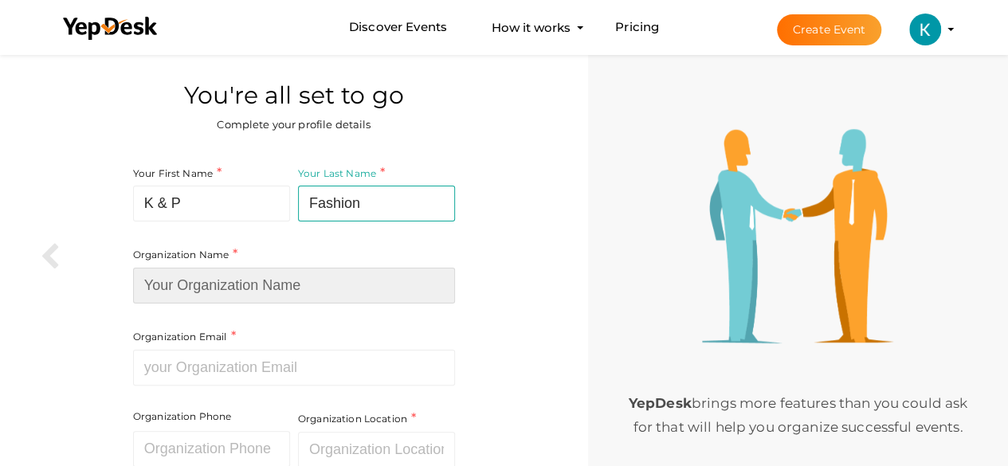
click at [245, 292] on input at bounding box center [294, 286] width 322 height 36
type input "K & P Fashion"
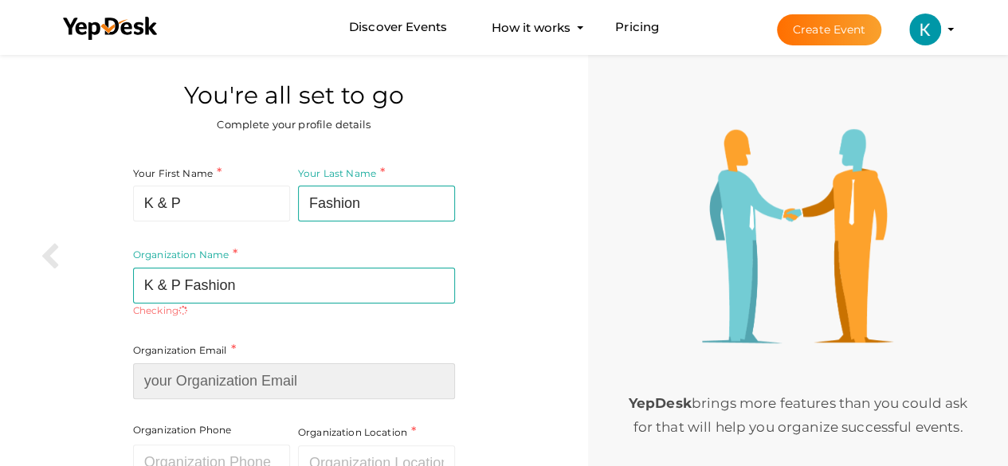
click at [207, 374] on input at bounding box center [294, 381] width 322 height 36
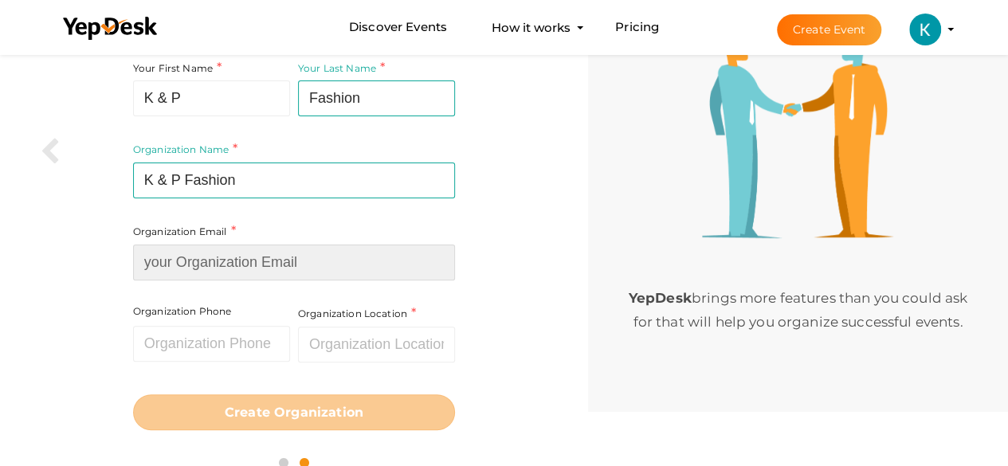
scroll to position [106, 0]
drag, startPoint x: 252, startPoint y: 254, endPoint x: 258, endPoint y: 265, distance: 12.9
click at [254, 256] on input at bounding box center [294, 262] width 322 height 36
type input "kandpfashionsofficial@gmail.com"
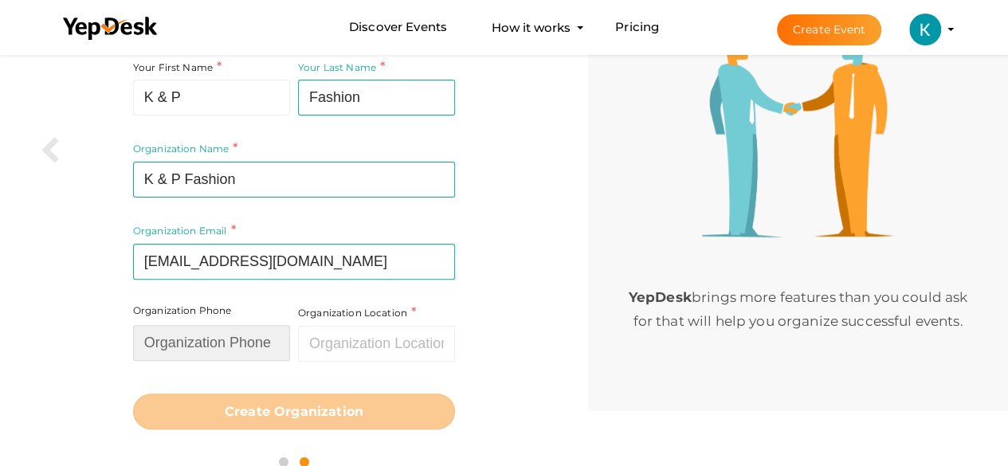
click at [231, 337] on input "text" at bounding box center [211, 343] width 157 height 36
type input "8383812204"
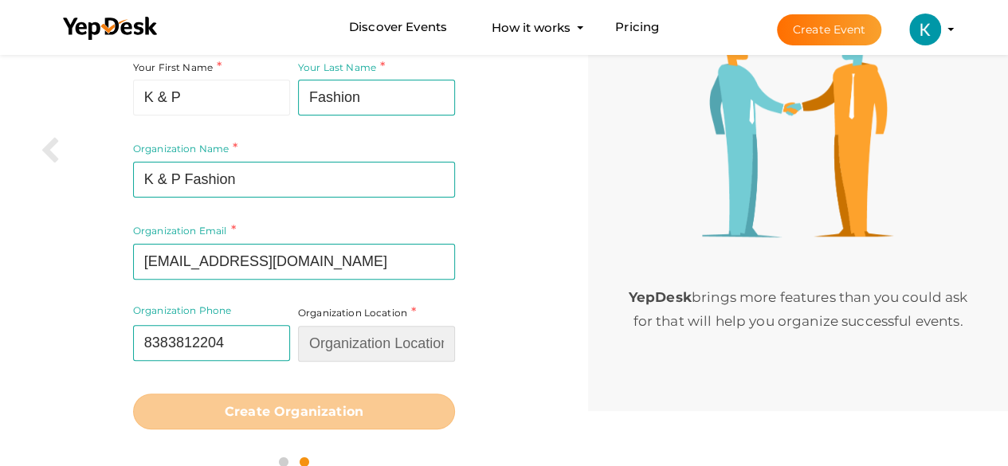
click at [361, 353] on input "text" at bounding box center [376, 344] width 157 height 36
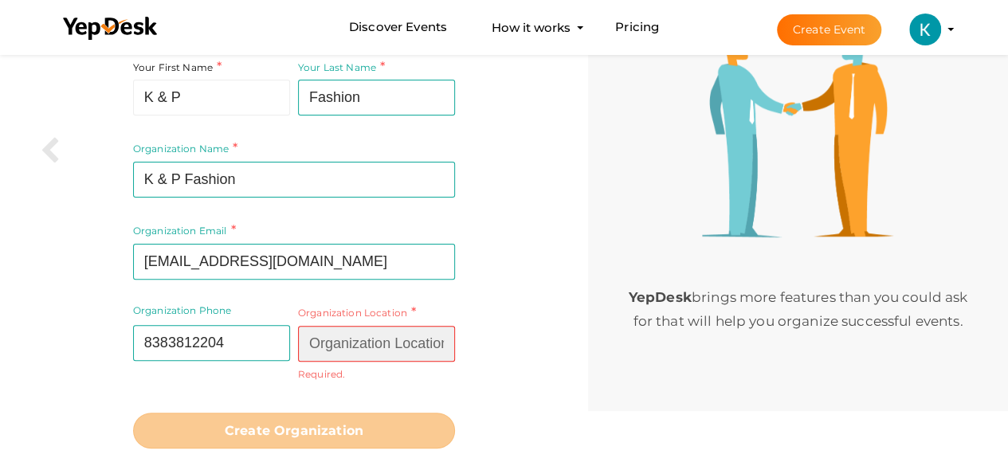
click at [383, 344] on input "text" at bounding box center [376, 344] width 157 height 36
paste input "Delhi"
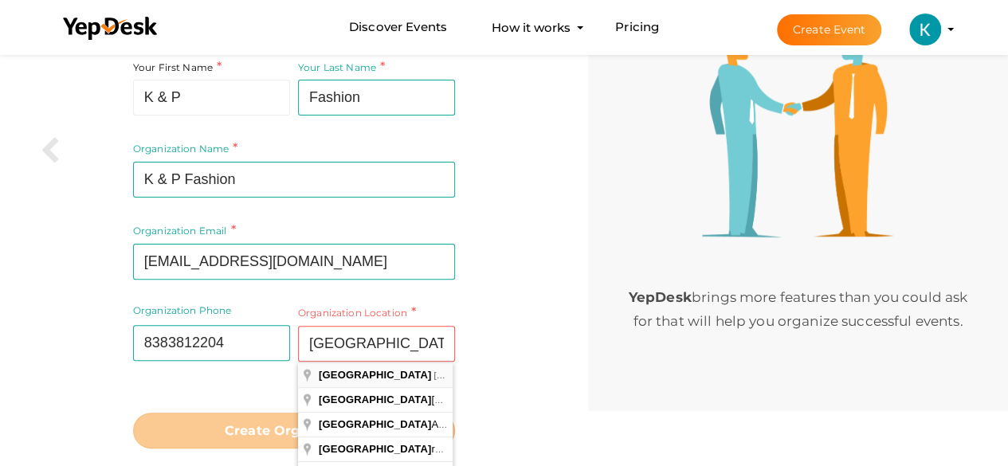
type input "Delhi, India"
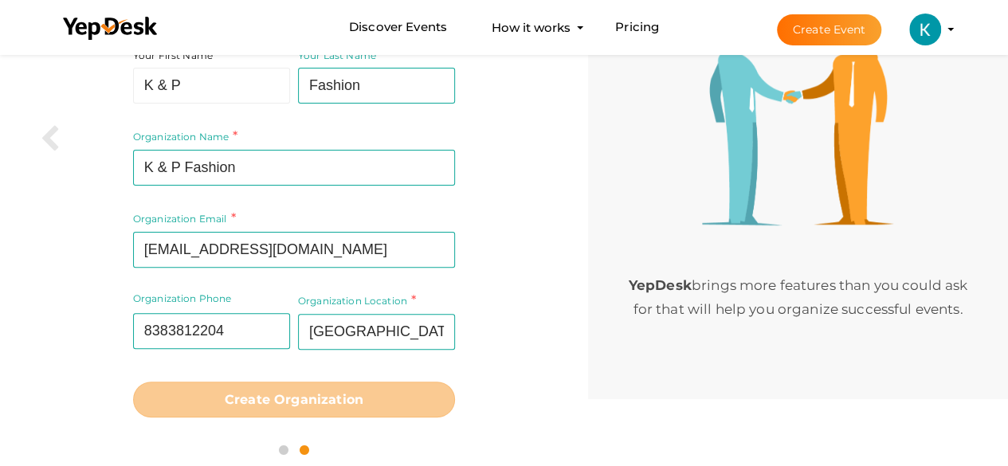
scroll to position [124, 0]
